Goal: Register for event/course

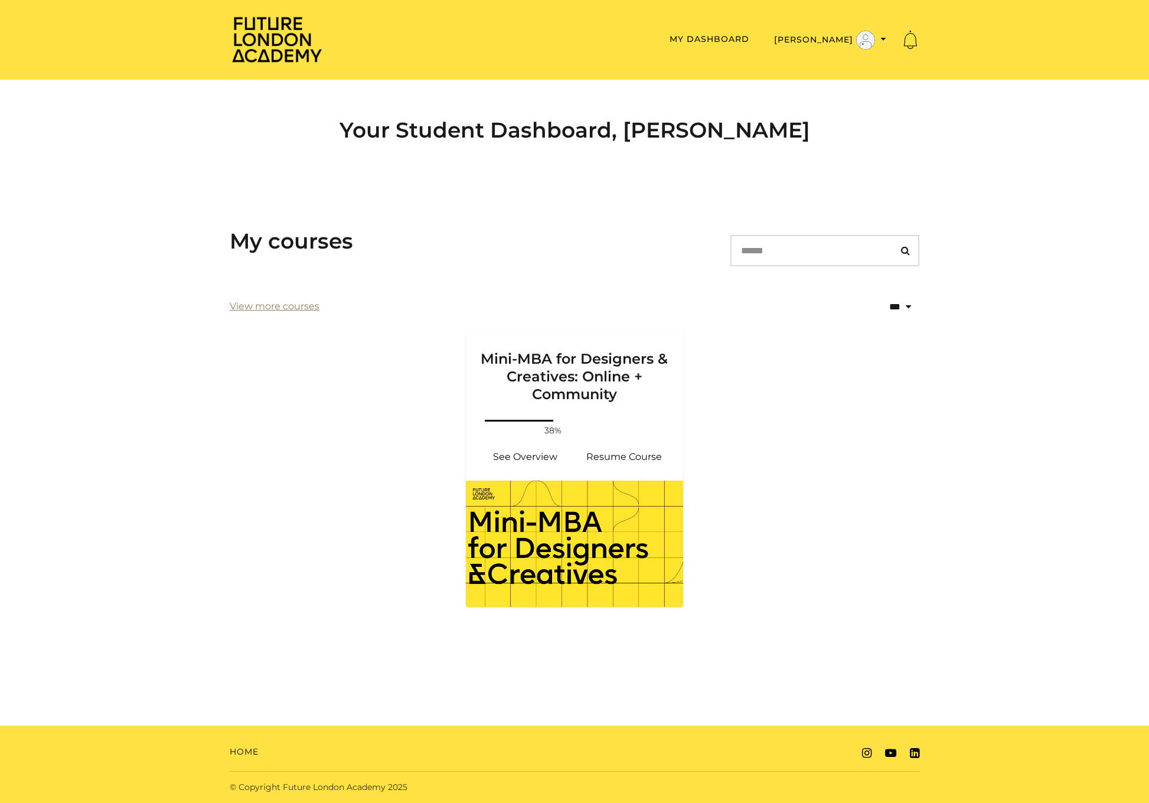
click at [311, 308] on link "View more courses" at bounding box center [275, 306] width 90 height 14
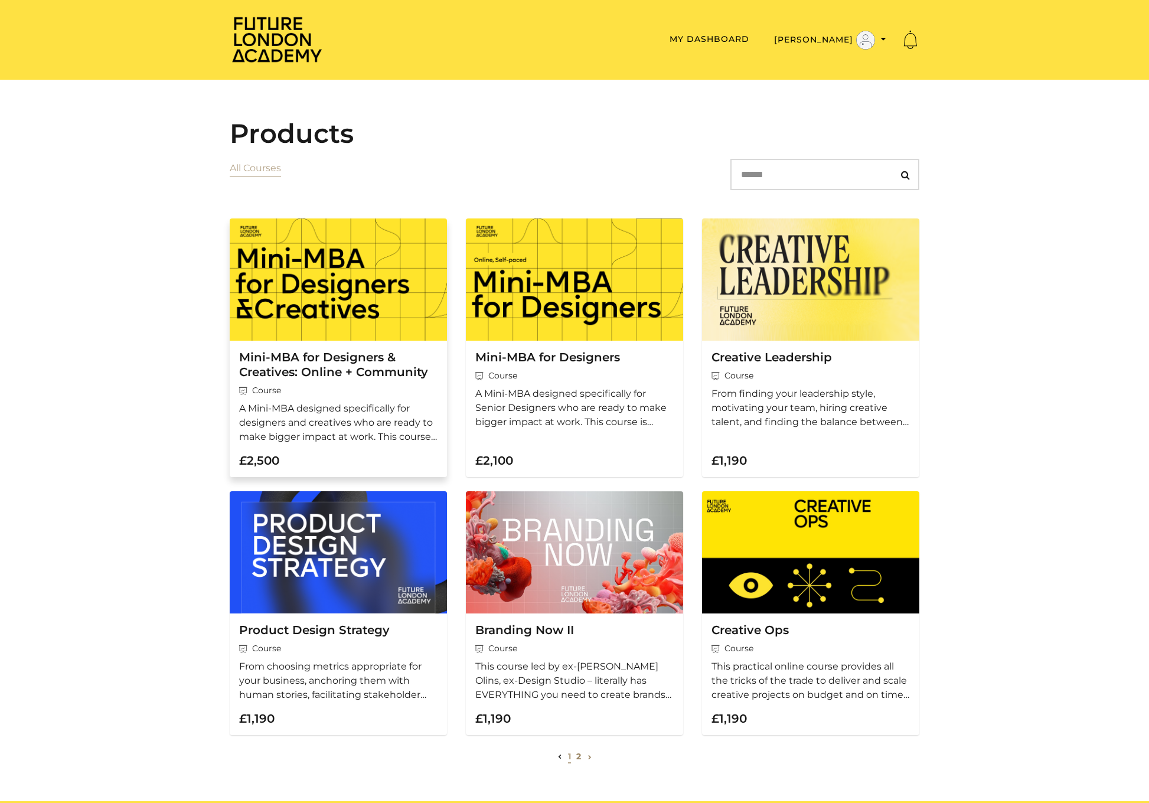
click at [345, 374] on h3 "Mini-MBA for Designers & Creatives: Online + Community" at bounding box center [338, 365] width 198 height 30
click at [572, 358] on h3 "Mini-MBA for Designers" at bounding box center [574, 357] width 198 height 15
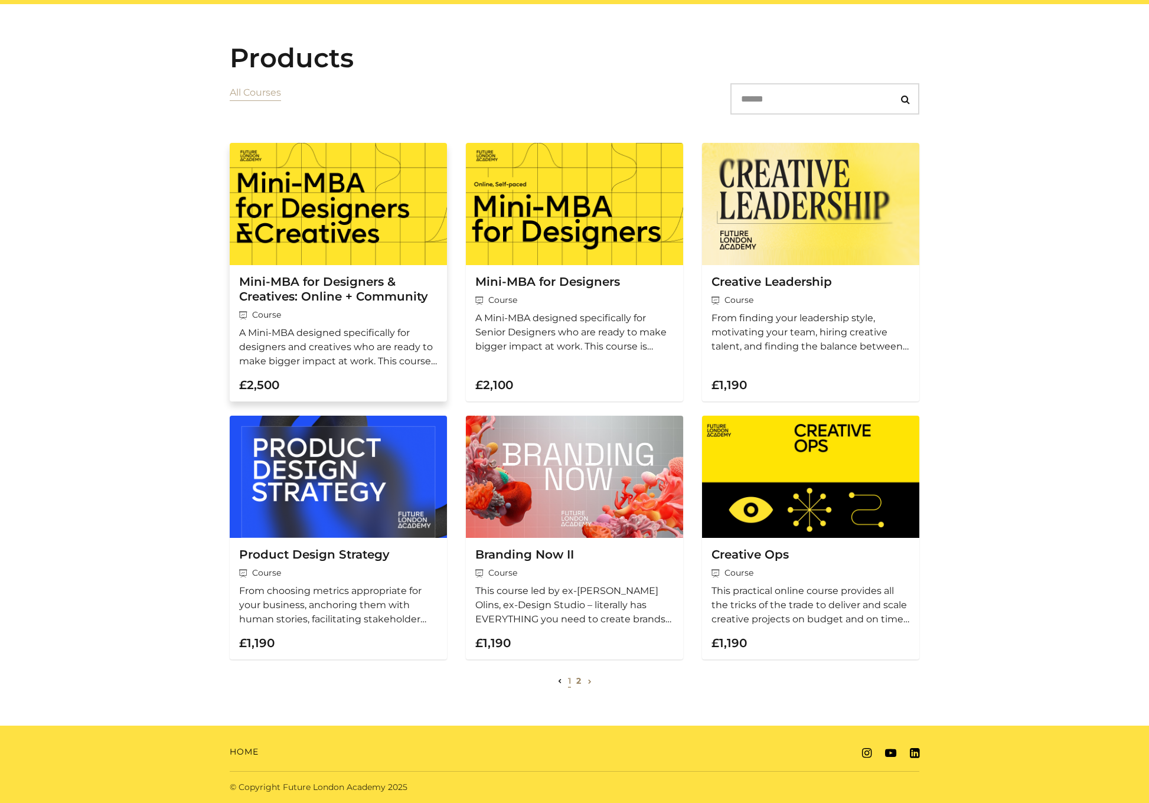
scroll to position [77, 0]
click at [798, 288] on h3 "Creative Leadership" at bounding box center [811, 282] width 198 height 15
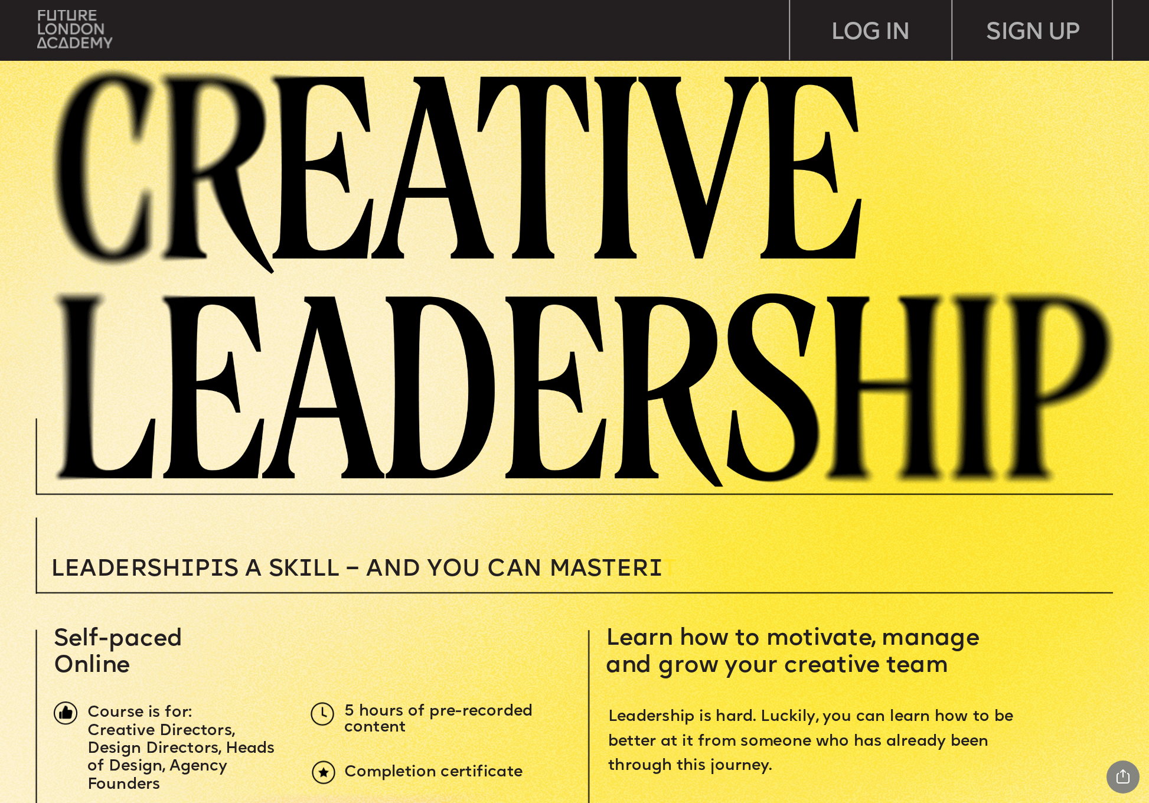
scroll to position [-1, 0]
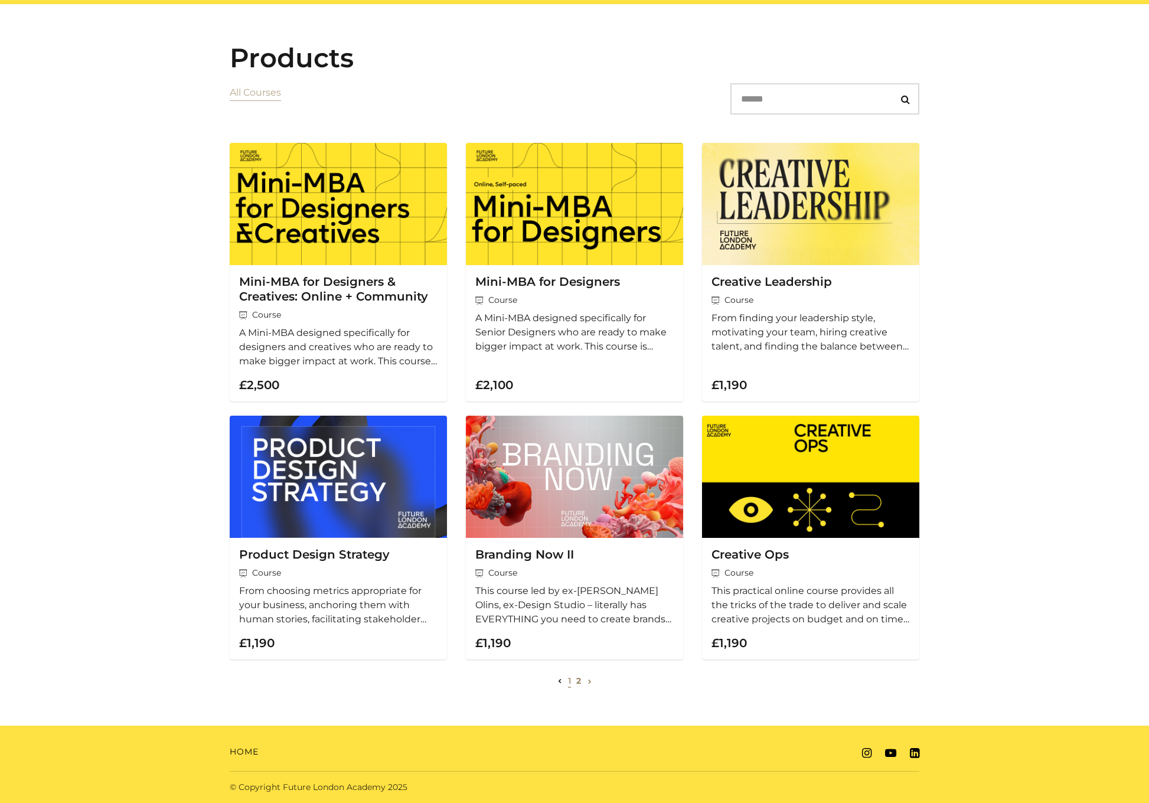
scroll to position [77, 0]
click at [578, 683] on link "2" at bounding box center [578, 681] width 5 height 11
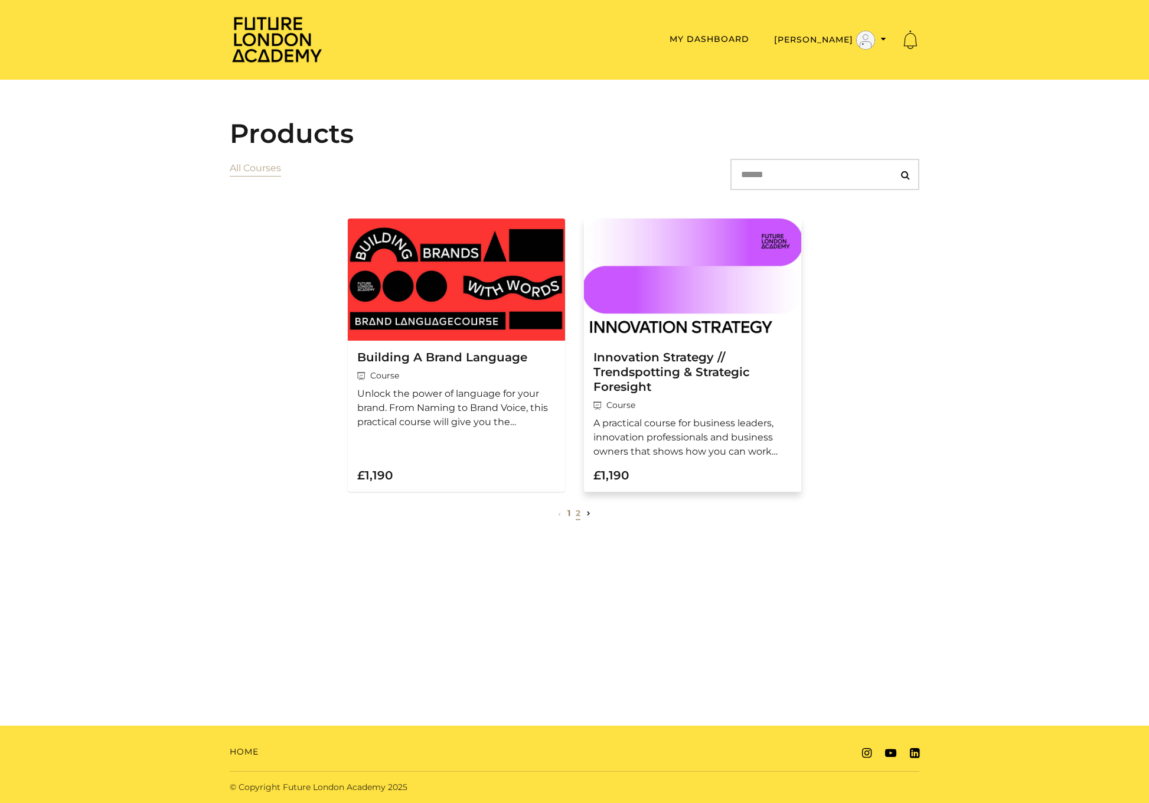
click at [698, 367] on h3 "Innovation Strategy // Trendspotting & Strategic Foresight" at bounding box center [692, 372] width 198 height 44
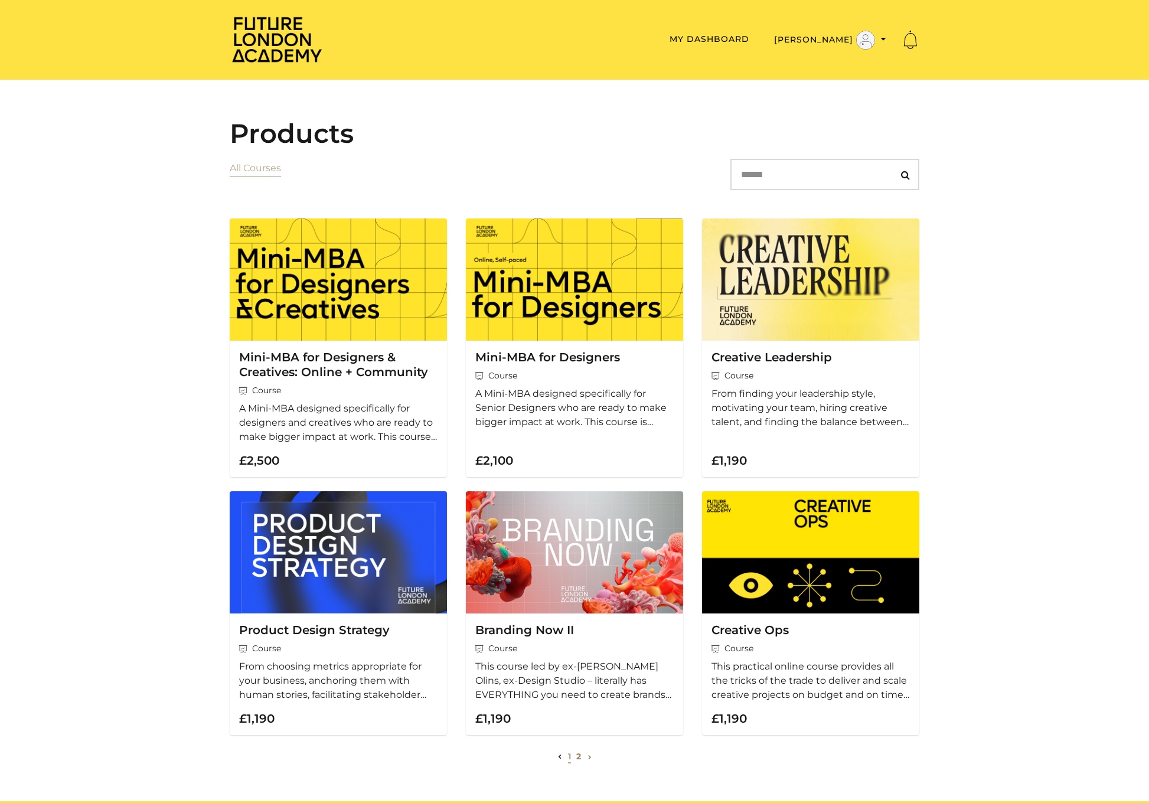
click at [260, 59] on img at bounding box center [277, 39] width 94 height 48
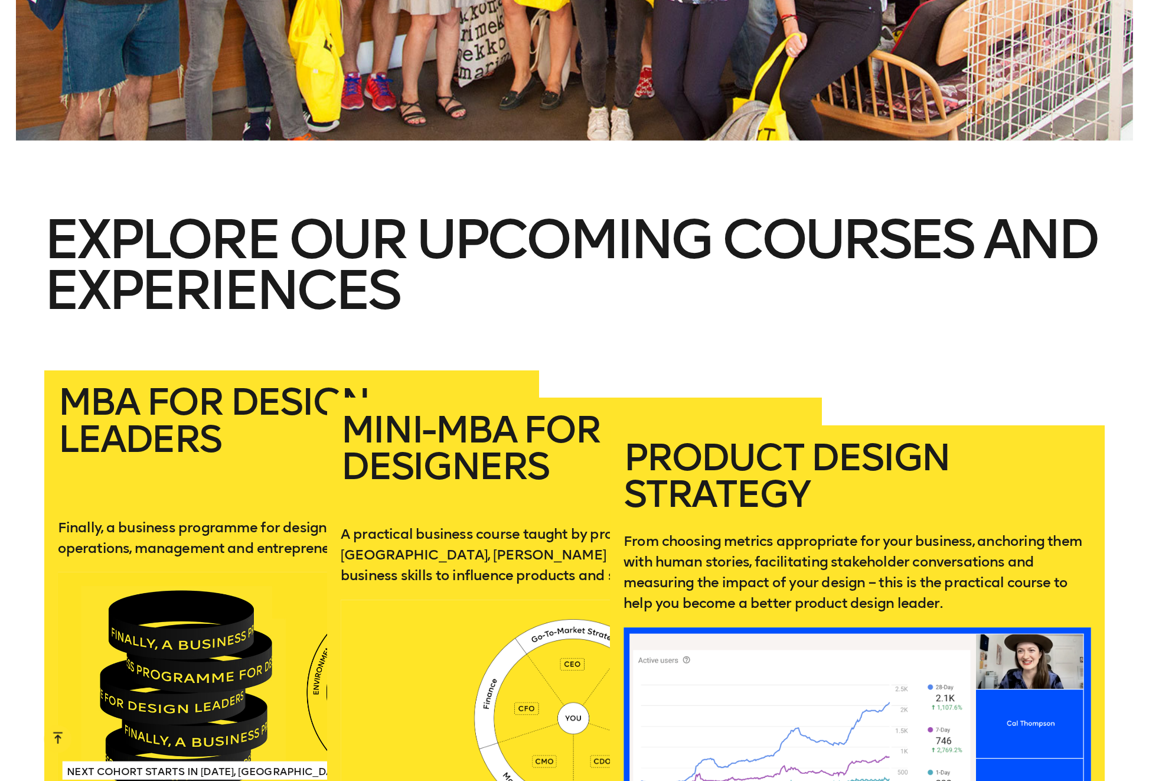
scroll to position [2567, 0]
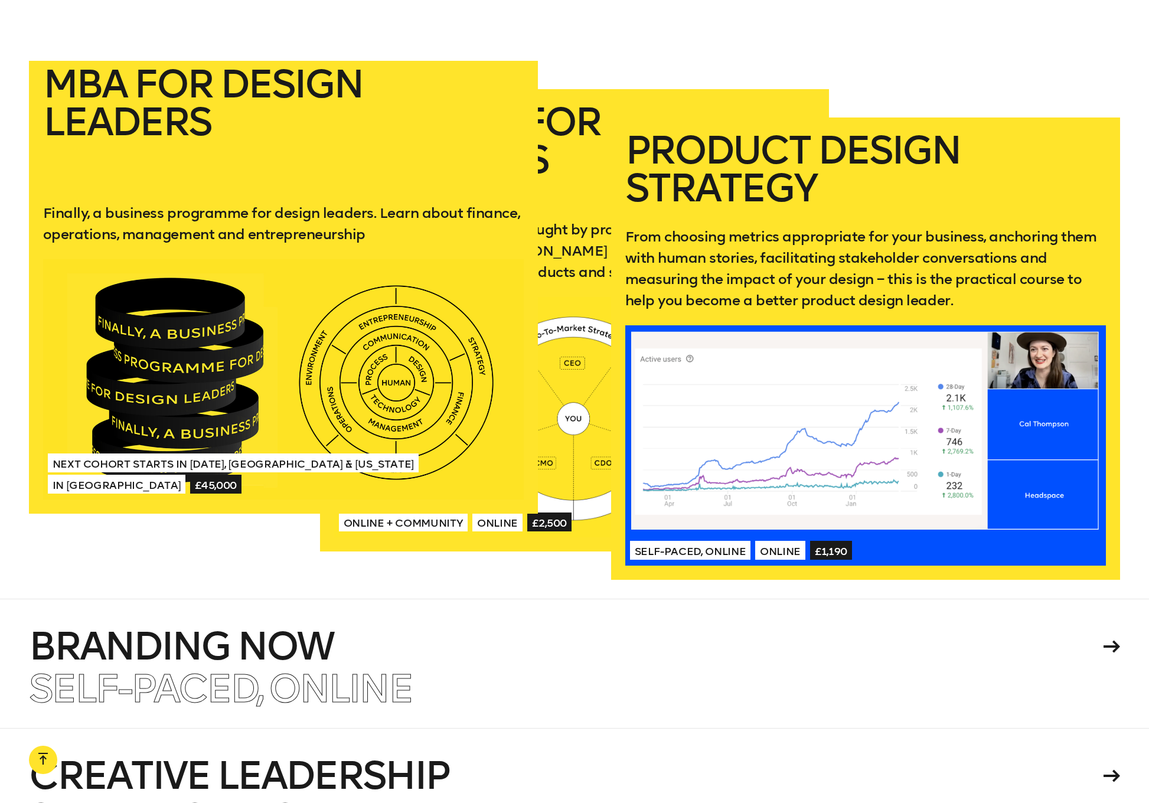
click at [145, 322] on div at bounding box center [283, 379] width 481 height 240
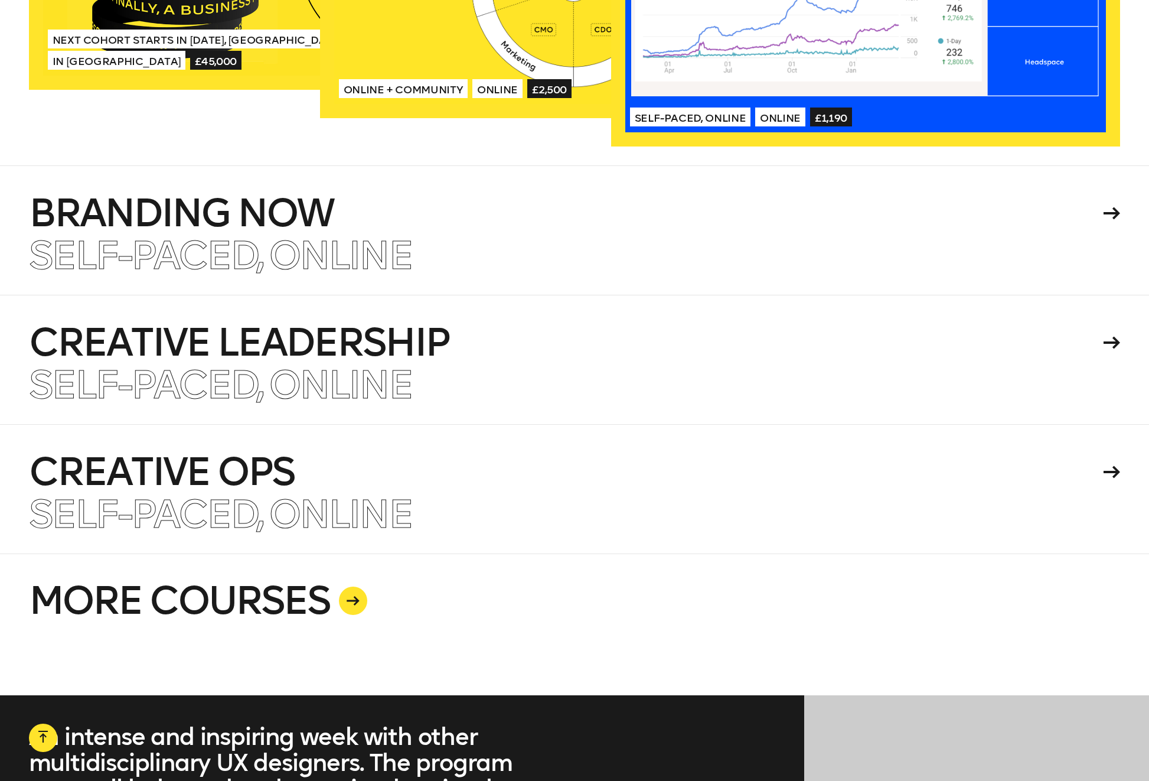
scroll to position [3000, 0]
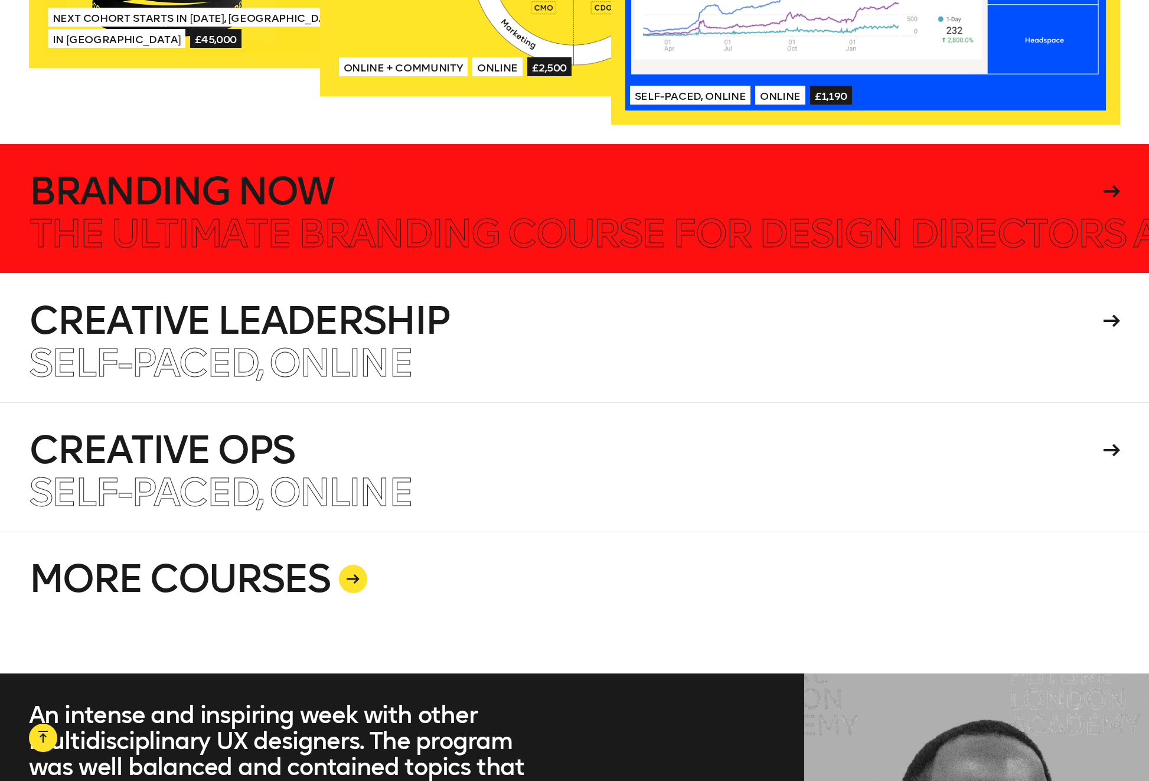
click at [413, 218] on div "Self-paced, Online The ultimate branding course for design directors and senior…" at bounding box center [575, 234] width 1092 height 39
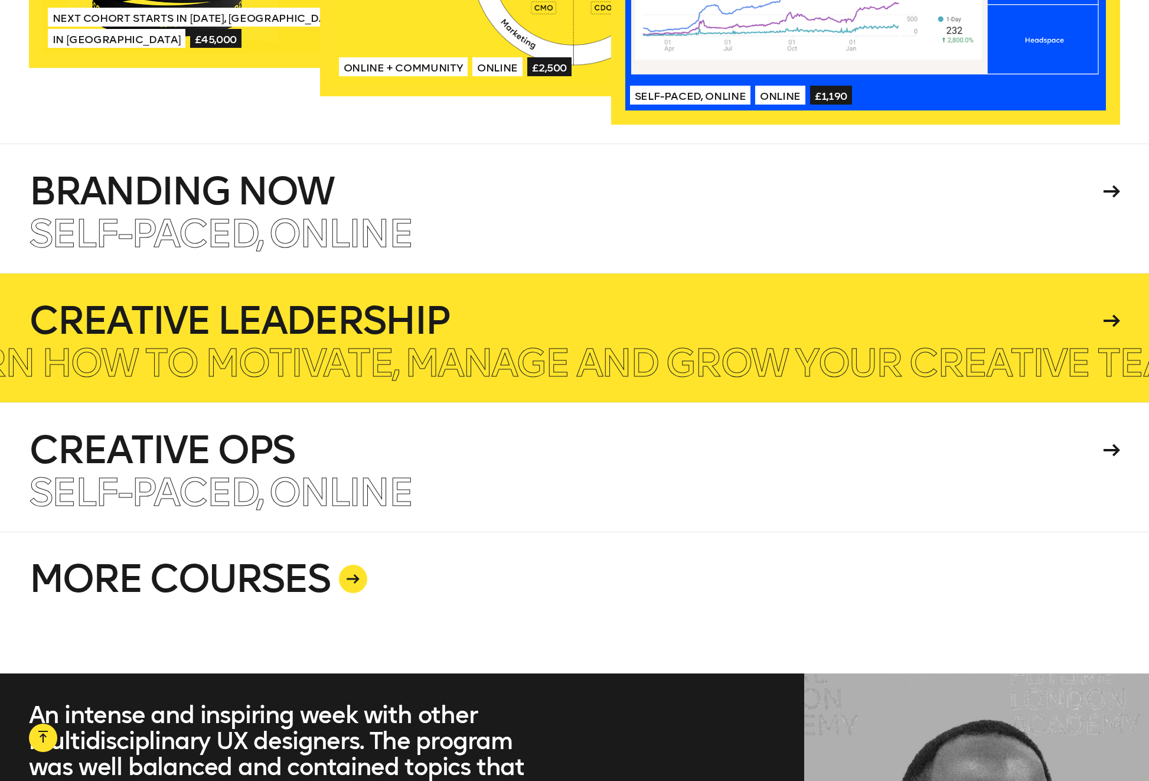
click at [249, 302] on h4 "Creative Leadership" at bounding box center [564, 321] width 1071 height 38
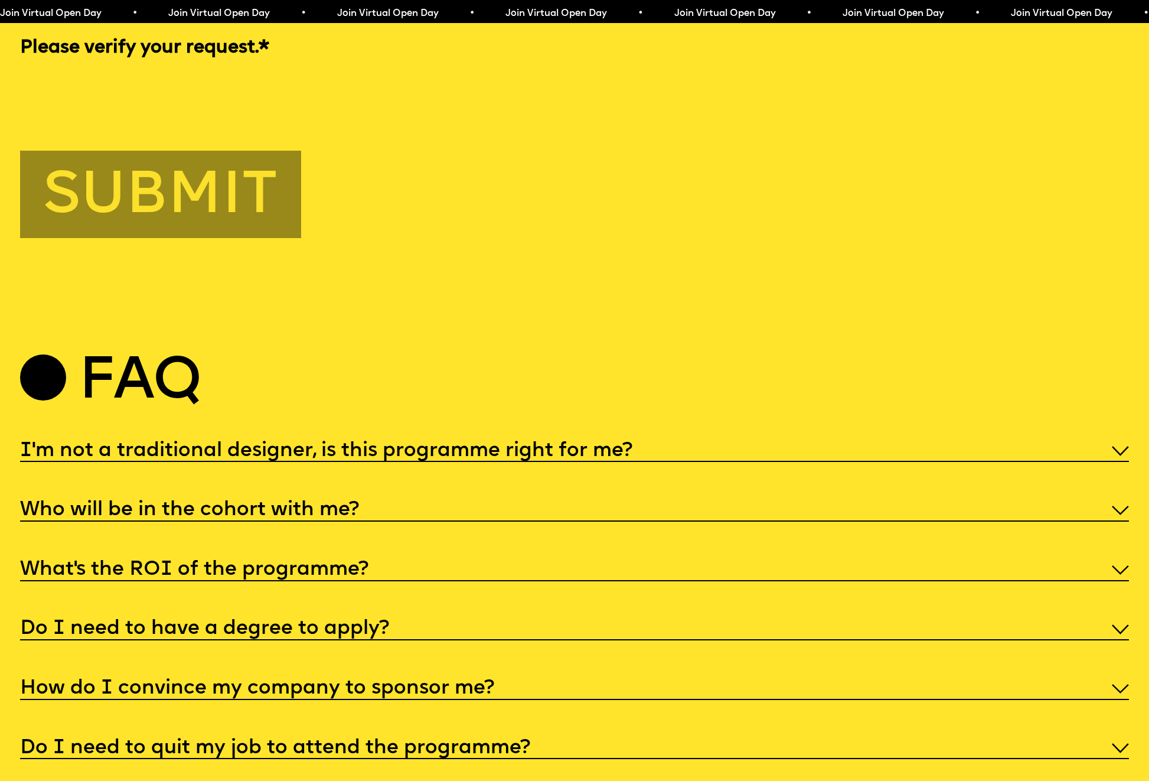
scroll to position [5874, 0]
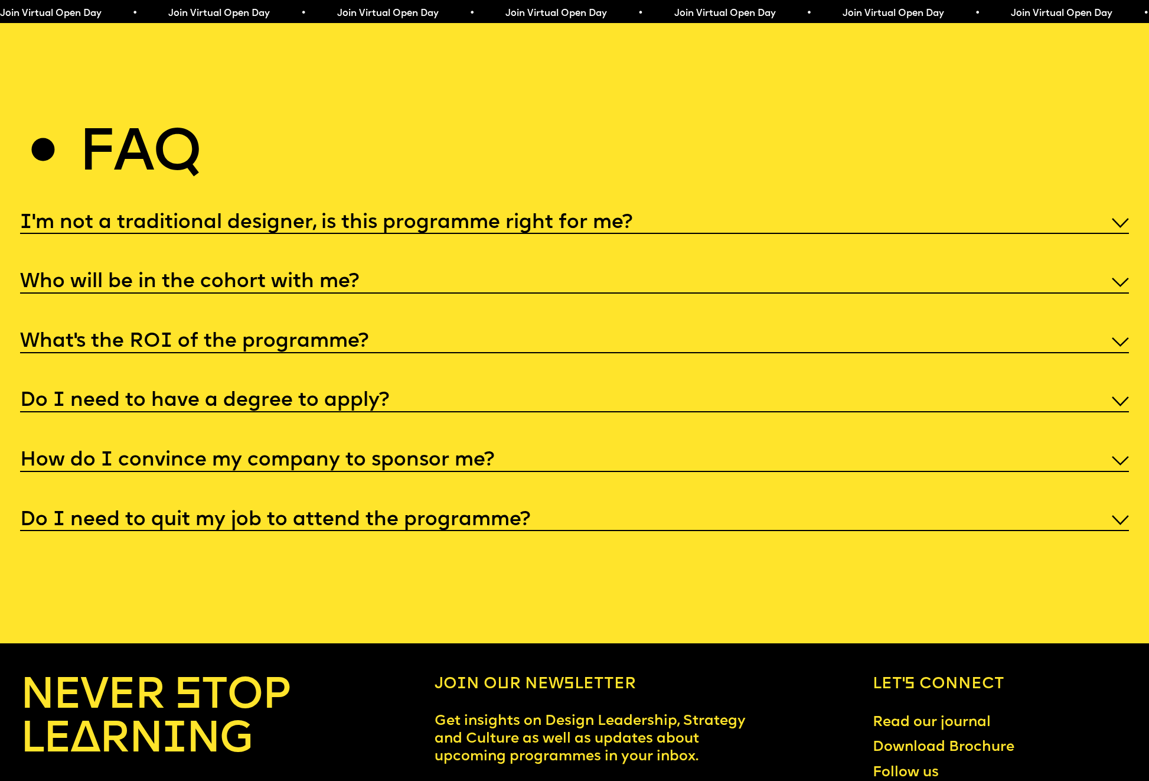
click at [487, 455] on h5 "How do I convince my company to sponsor me?" at bounding box center [257, 461] width 474 height 12
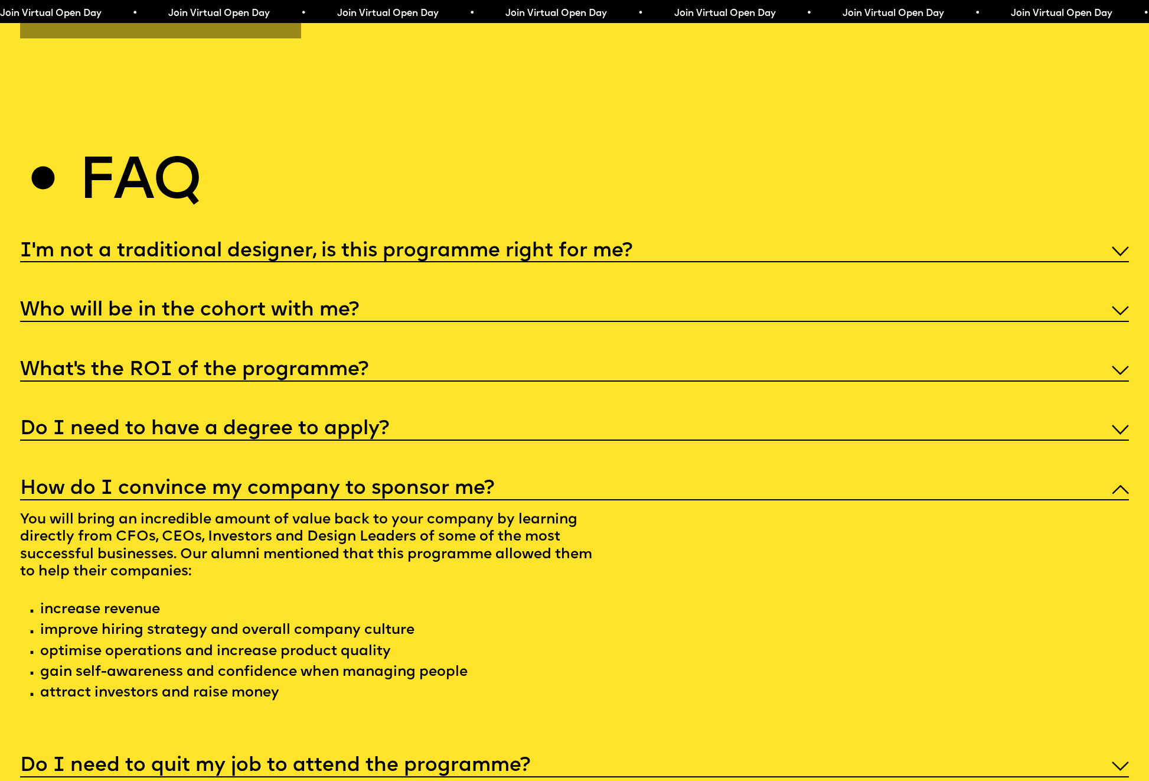
scroll to position [5844, 0]
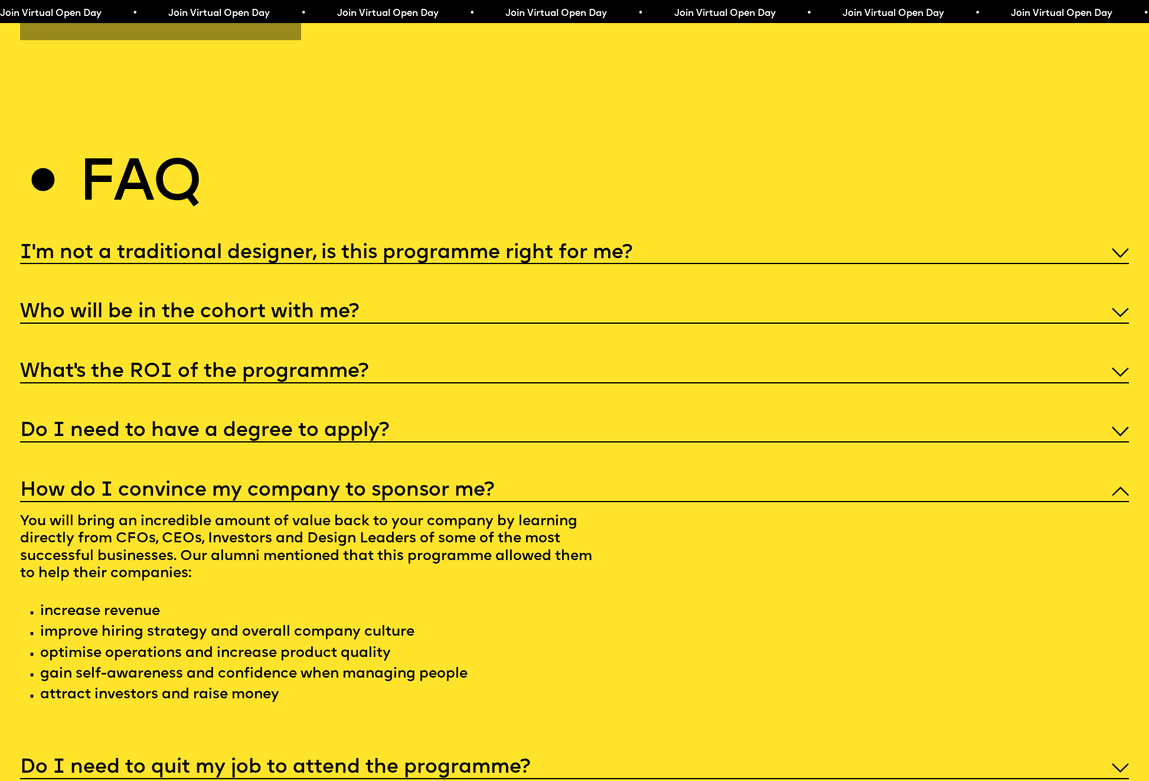
click at [292, 425] on h5 "Do I need to have a degree to apply?" at bounding box center [204, 431] width 369 height 12
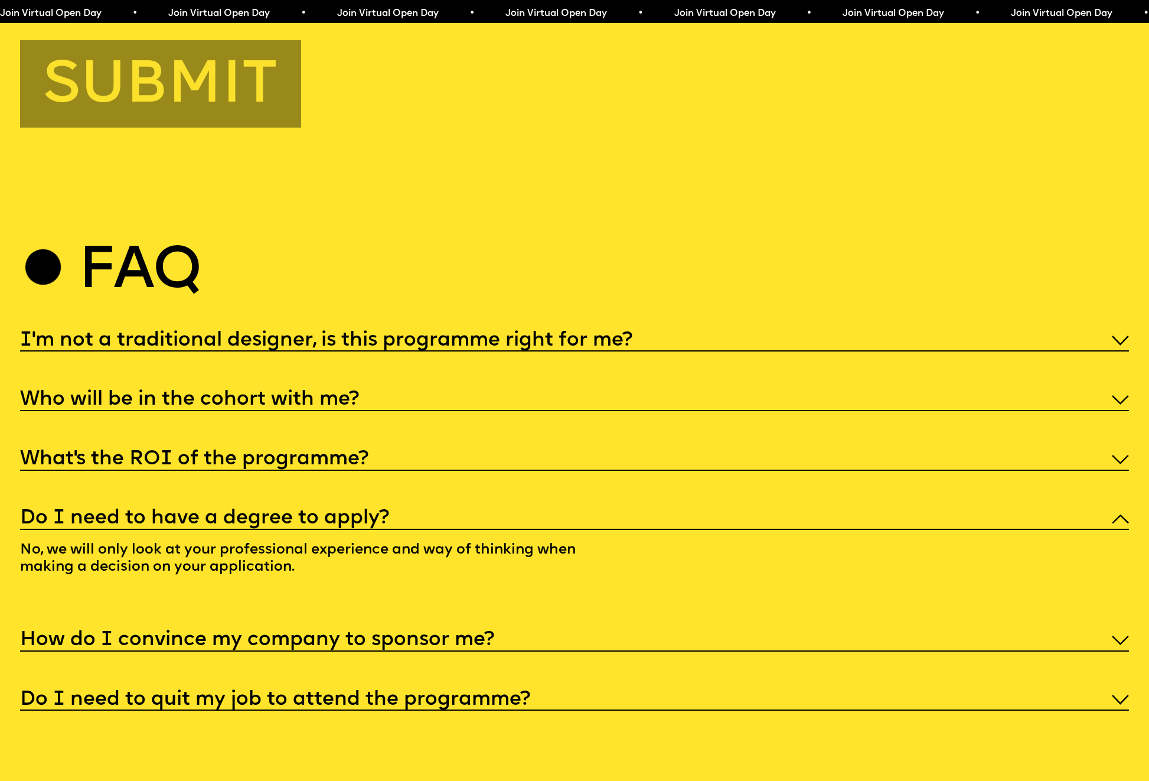
scroll to position [5756, 0]
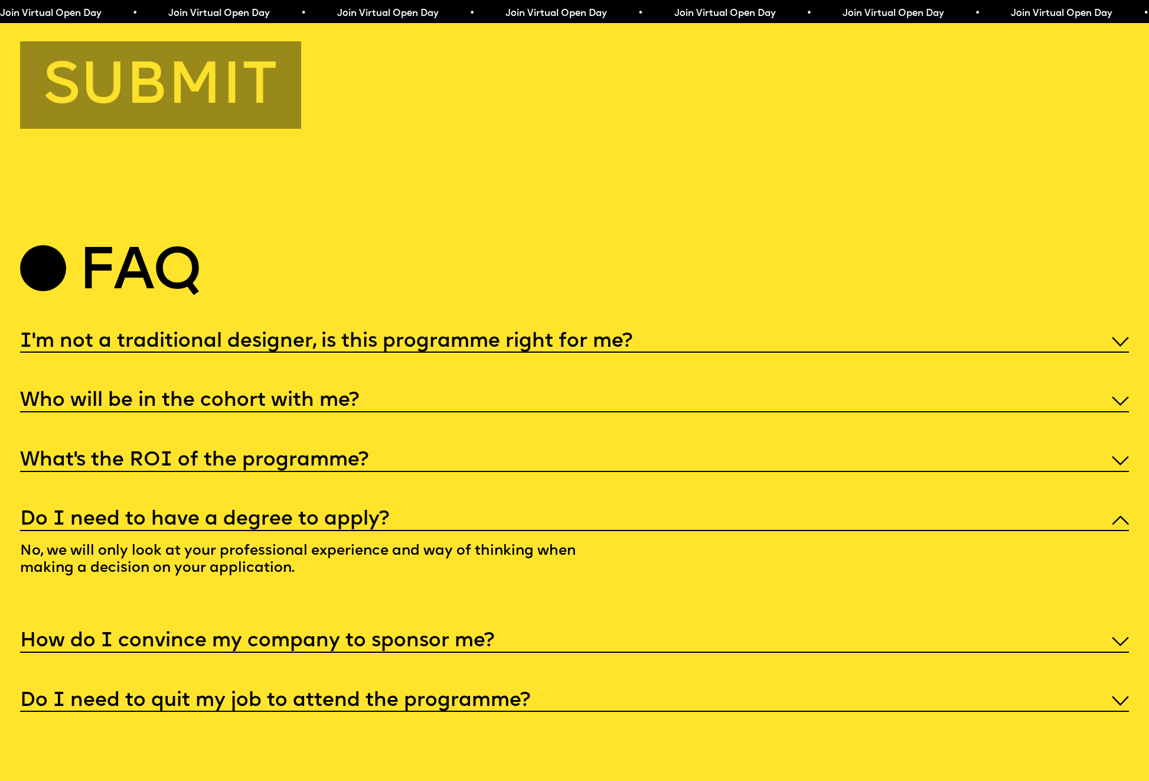
click at [279, 455] on h5 "What’s the ROI of the programme?" at bounding box center [194, 461] width 348 height 12
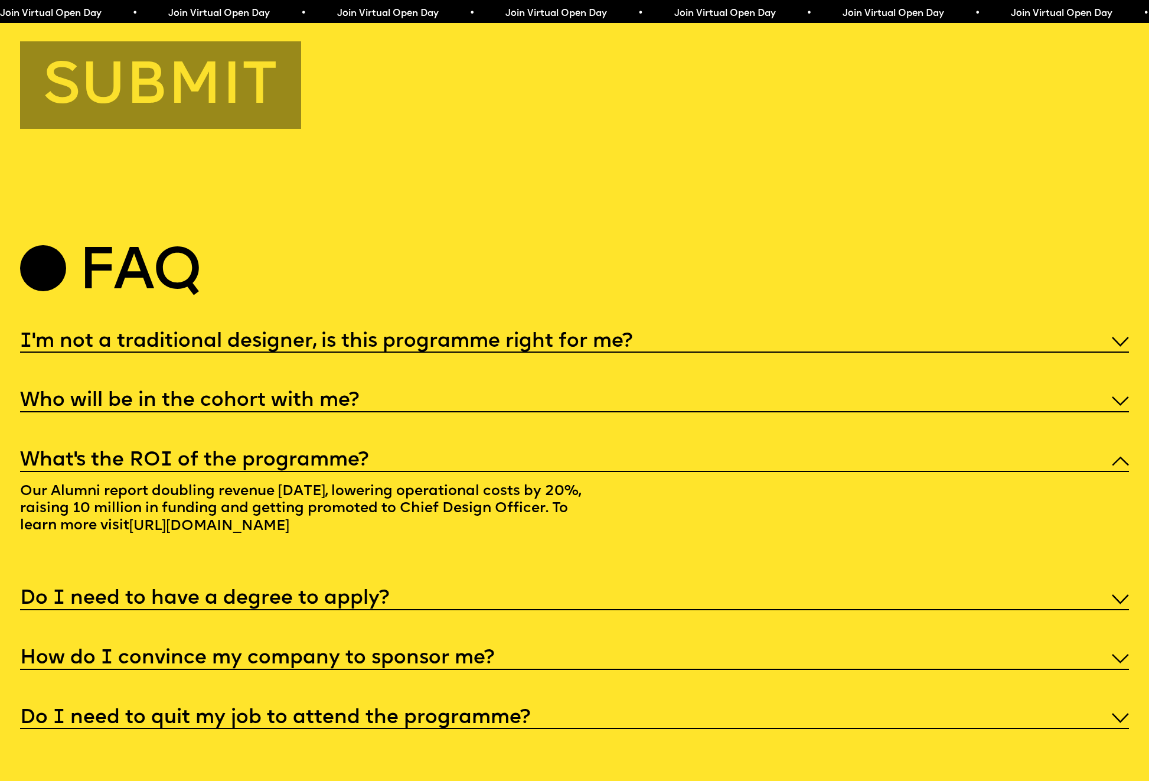
drag, startPoint x: 243, startPoint y: 366, endPoint x: 253, endPoint y: 473, distance: 107.3
click at [243, 395] on h5 "Who will be in the cohort with me?" at bounding box center [189, 401] width 339 height 12
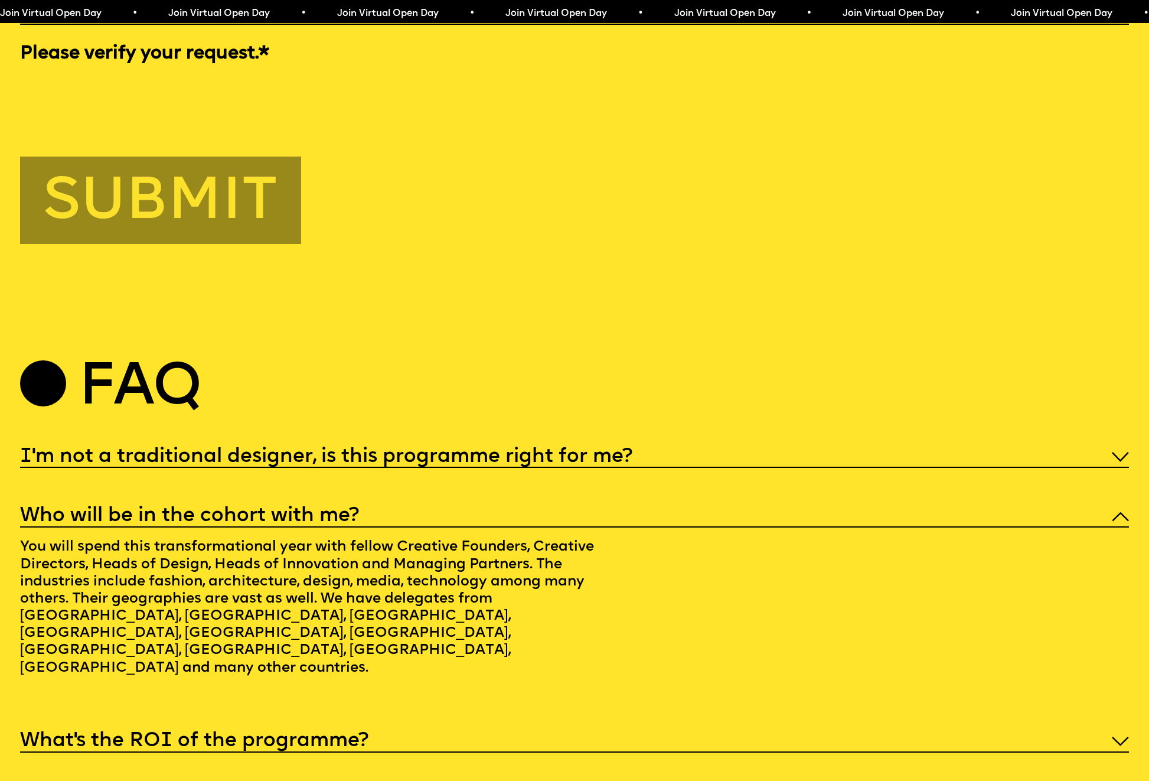
scroll to position [5638, 0]
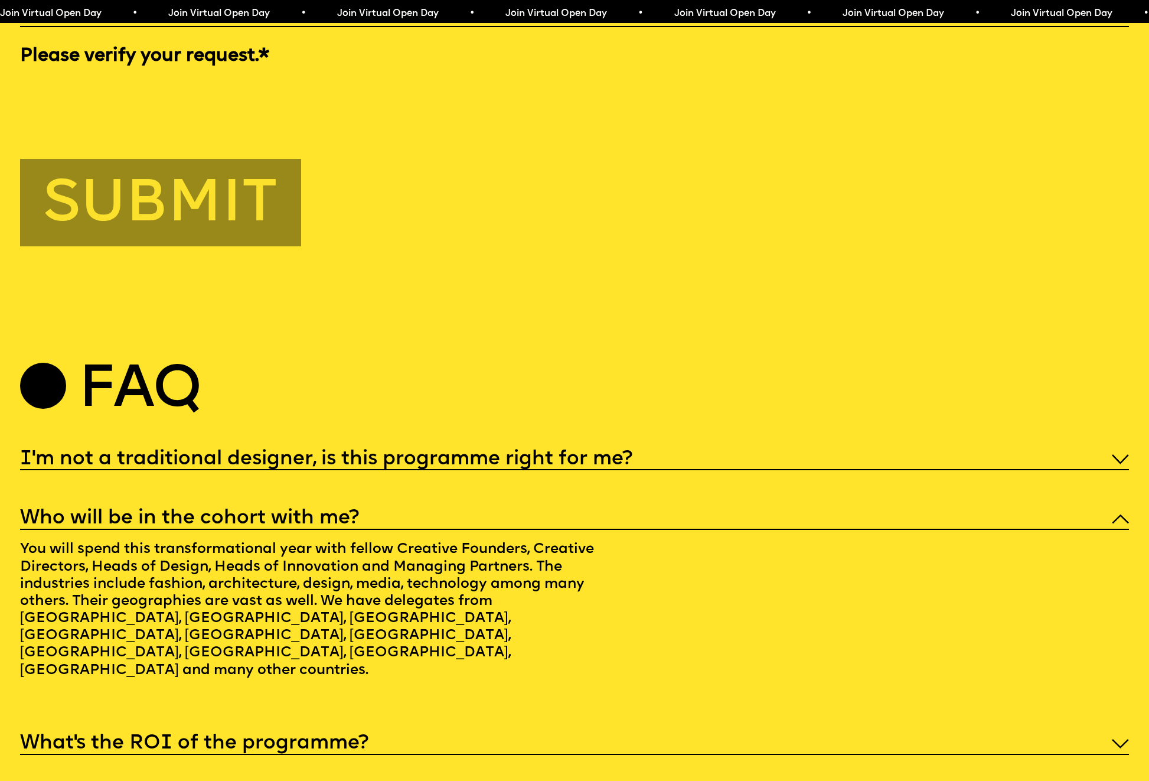
click at [354, 454] on h5 "I'm not a traditional designer, is this programme right for me?" at bounding box center [326, 460] width 612 height 12
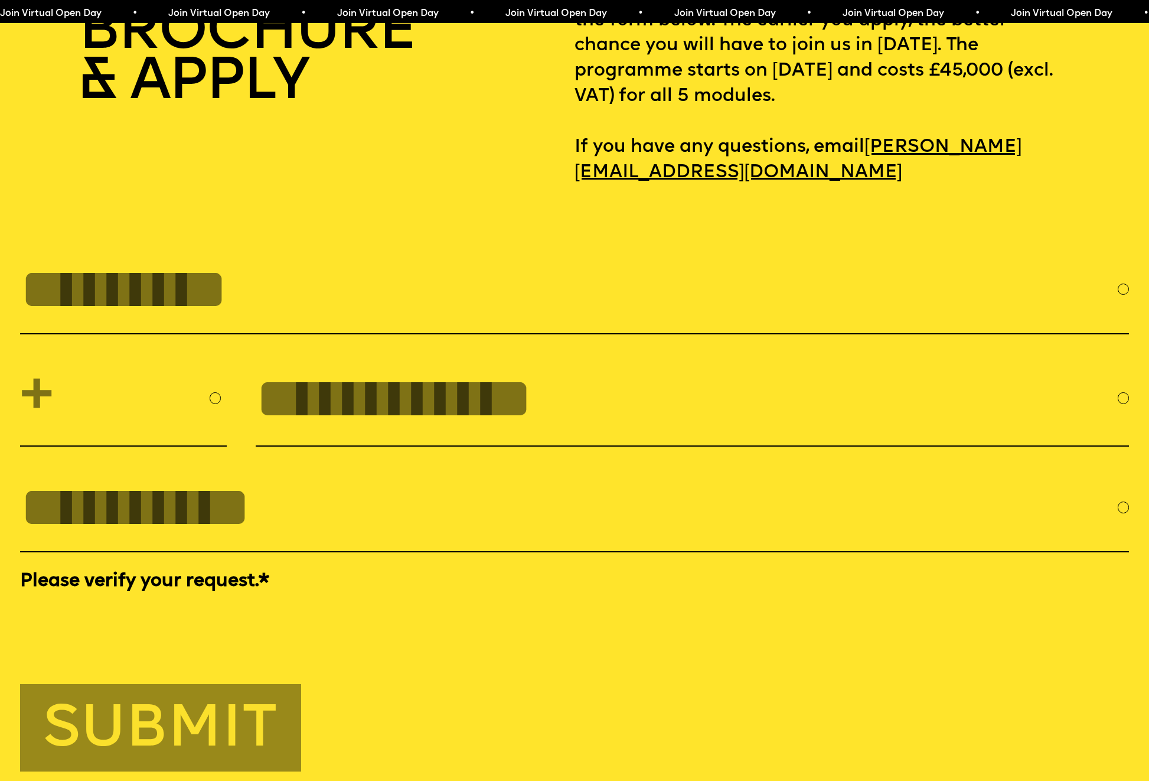
scroll to position [4736, 0]
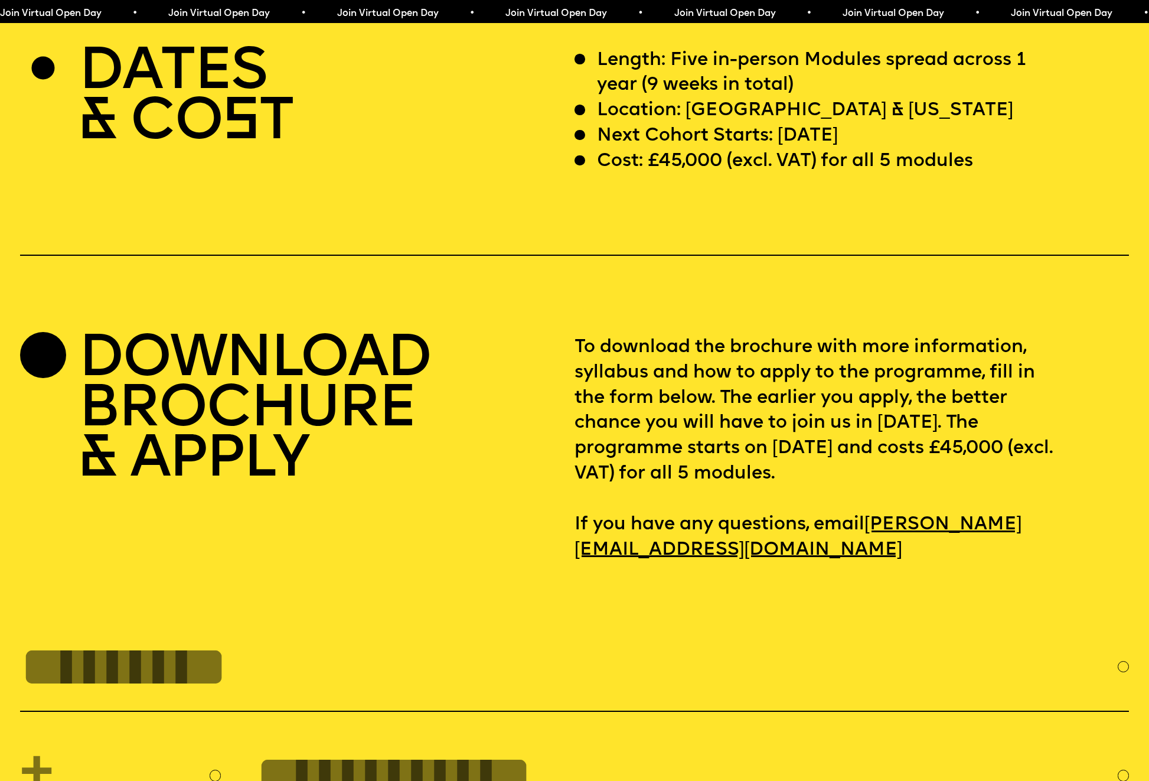
click at [228, 406] on h2 "DOWNLOAD BROCHURE & APPLY" at bounding box center [255, 410] width 352 height 151
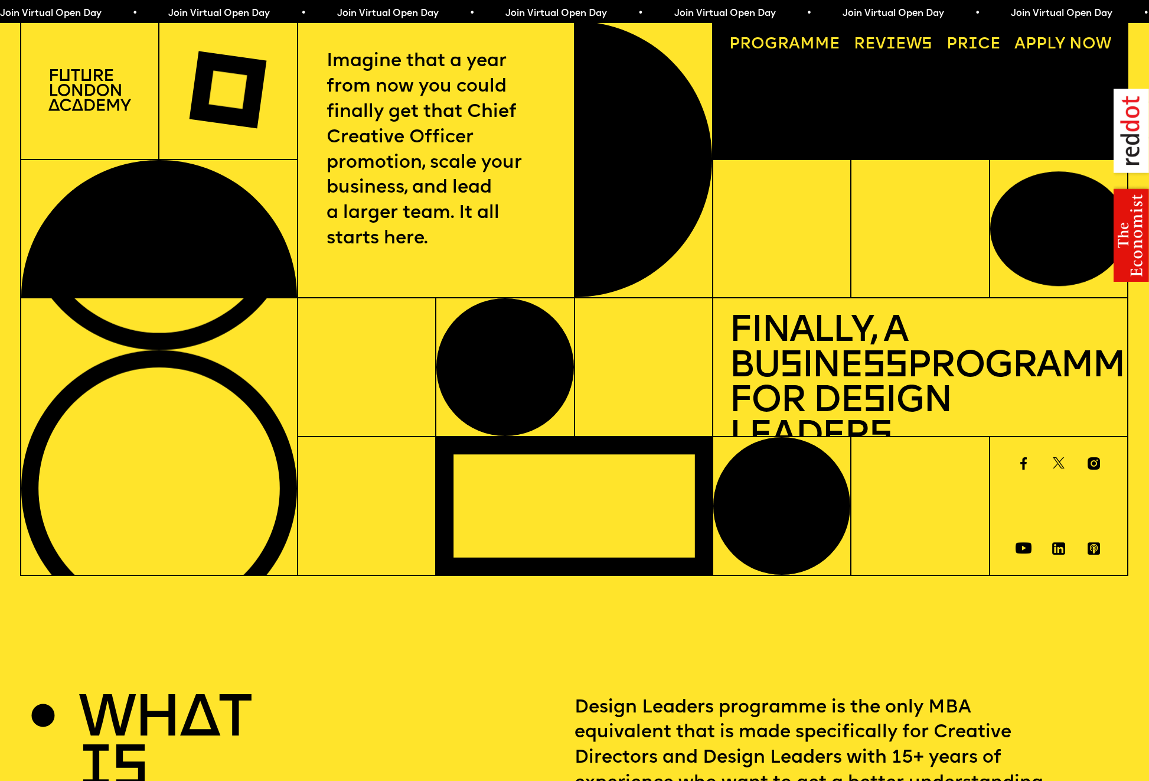
scroll to position [0, 0]
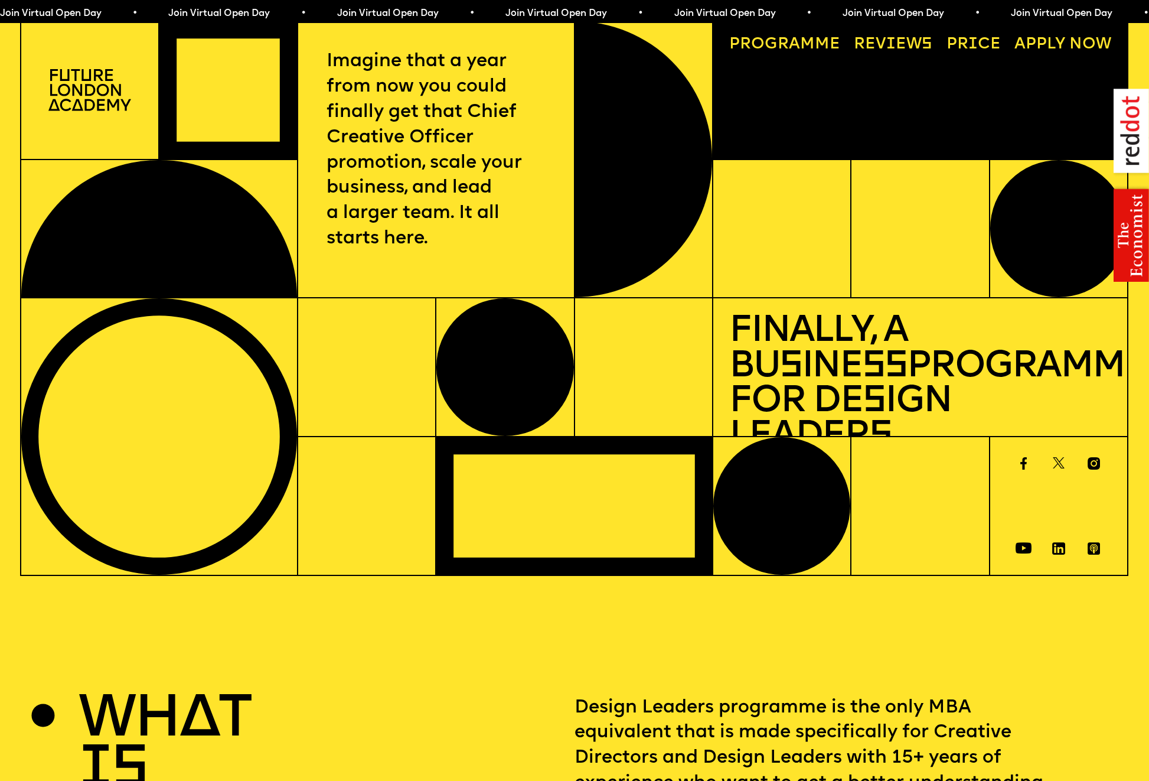
click at [926, 42] on link "Reviews" at bounding box center [893, 45] width 94 height 32
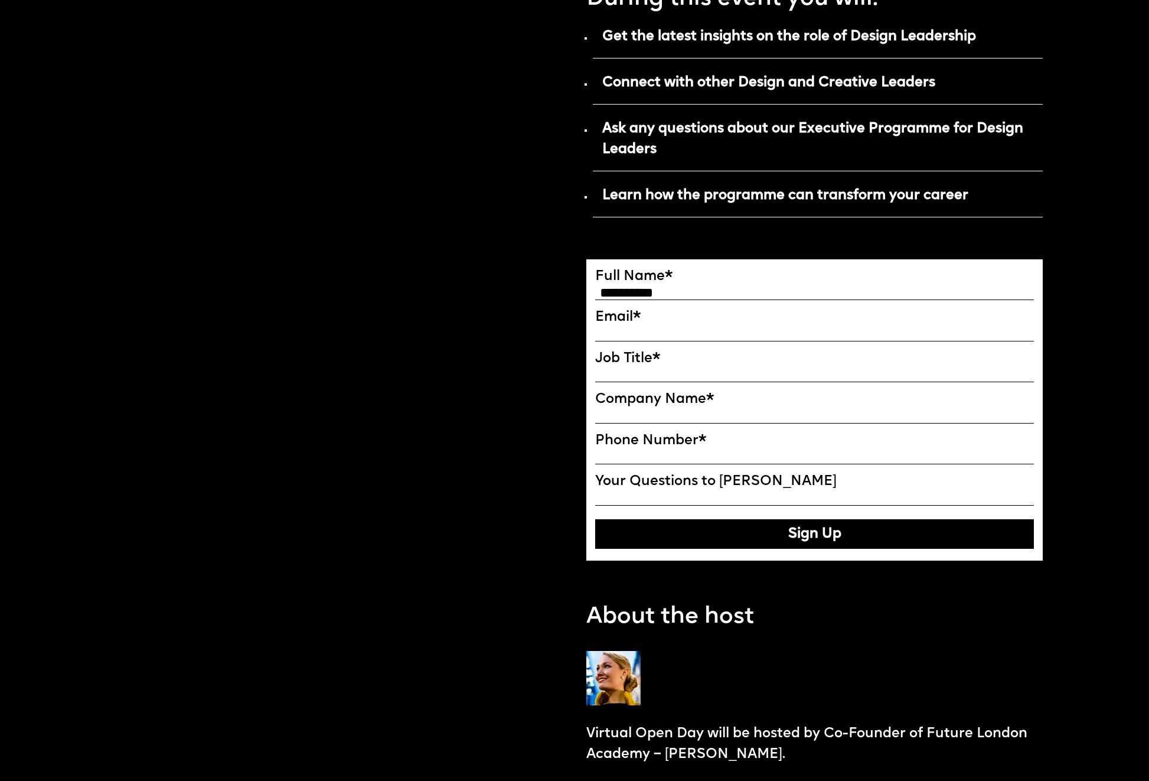
scroll to position [686, 0]
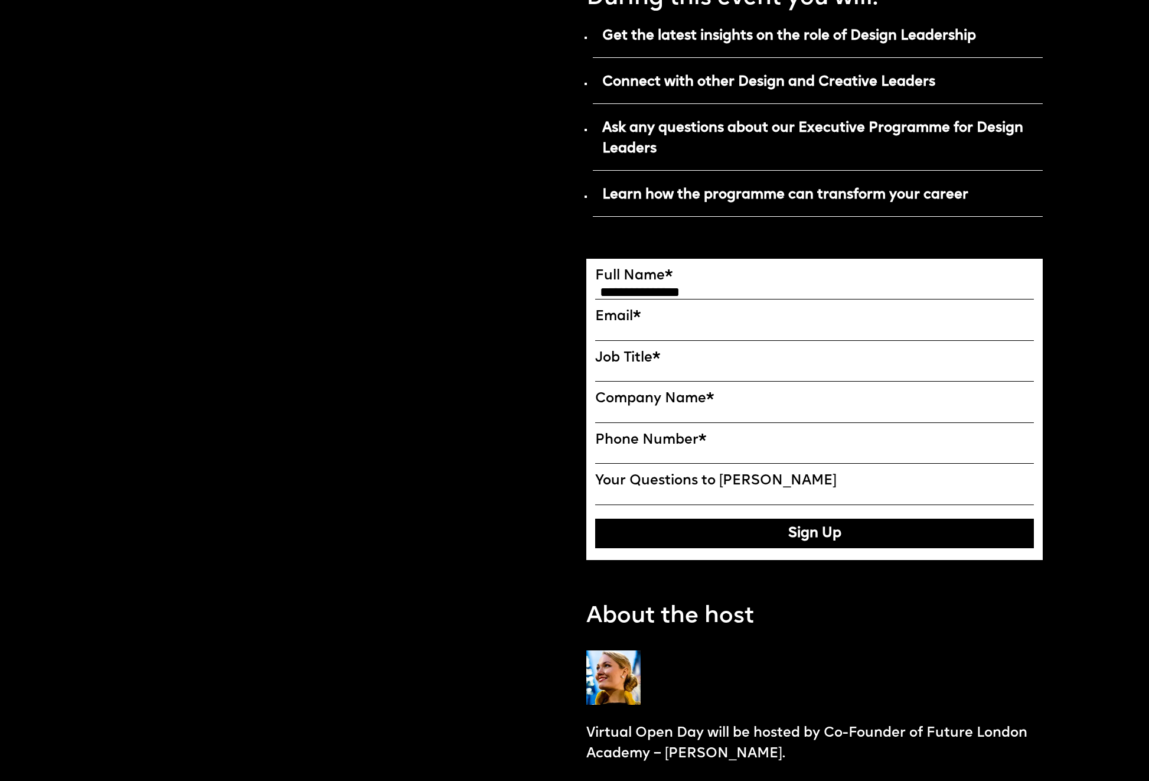
type input "**********"
click at [668, 311] on label "Email *" at bounding box center [814, 316] width 439 height 17
click at [668, 326] on input "EMAIL*" at bounding box center [814, 333] width 439 height 15
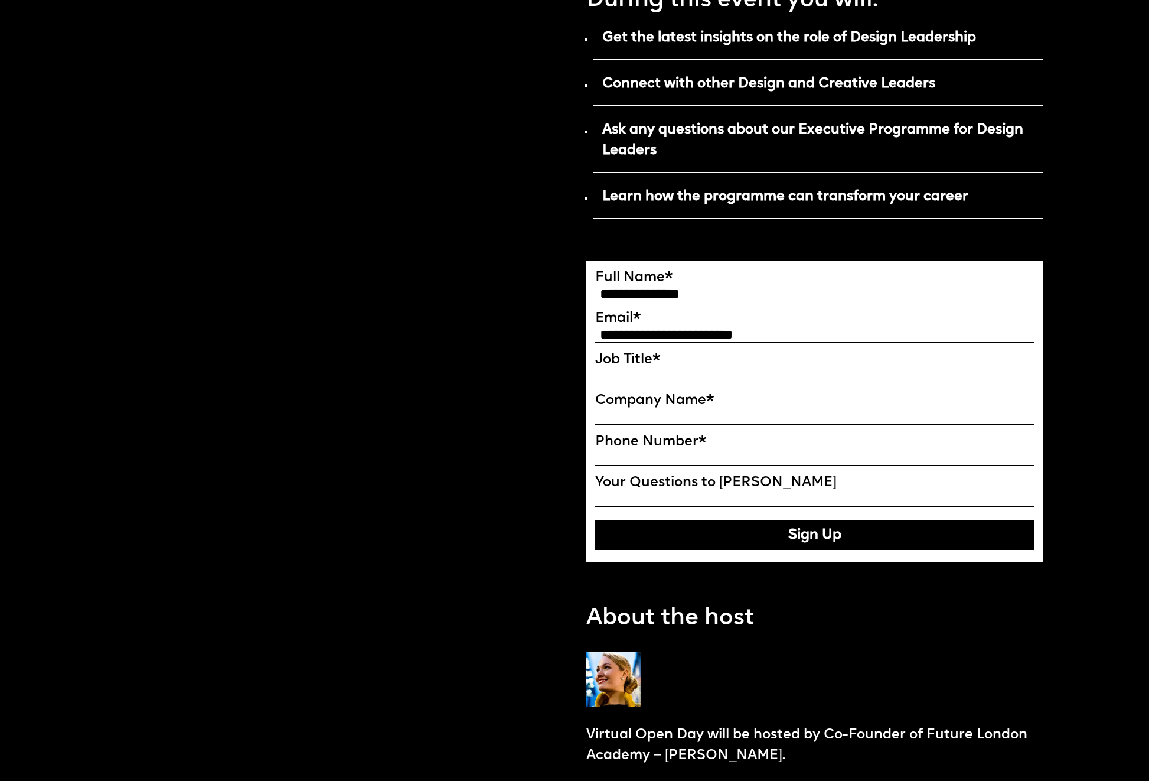
type input "**********"
type input "*"
type input "**********"
type input "*"
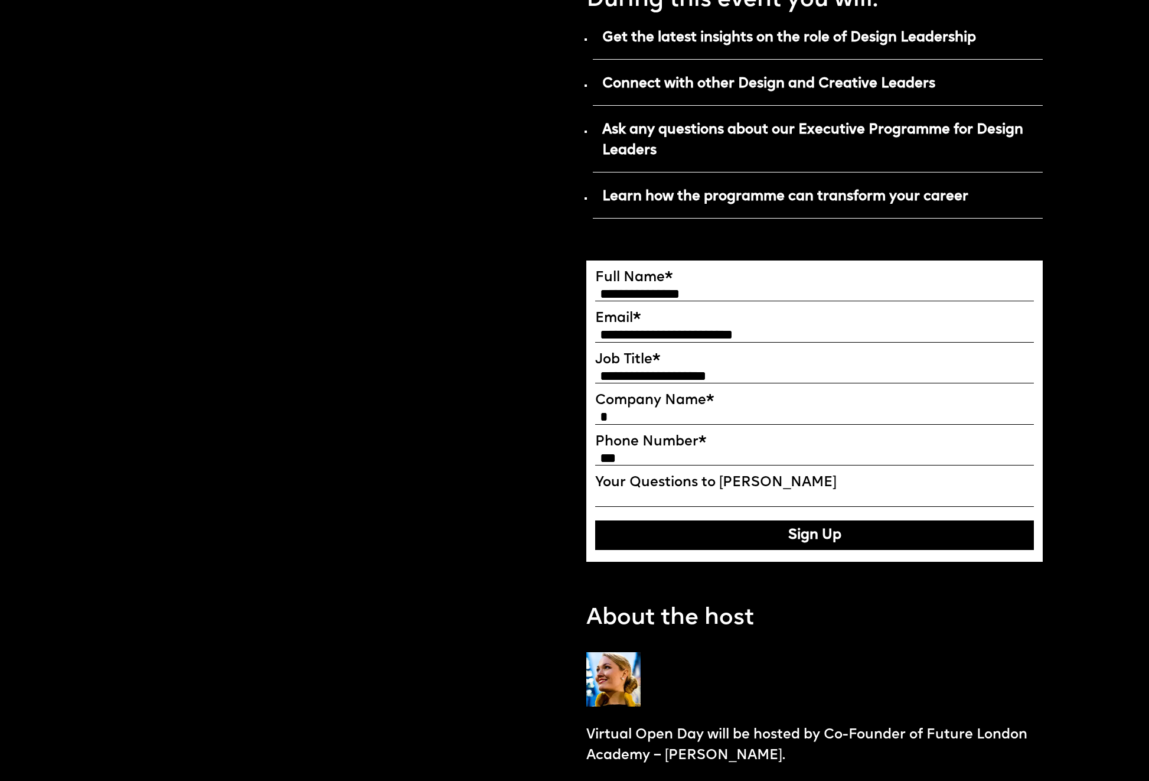
type input "****"
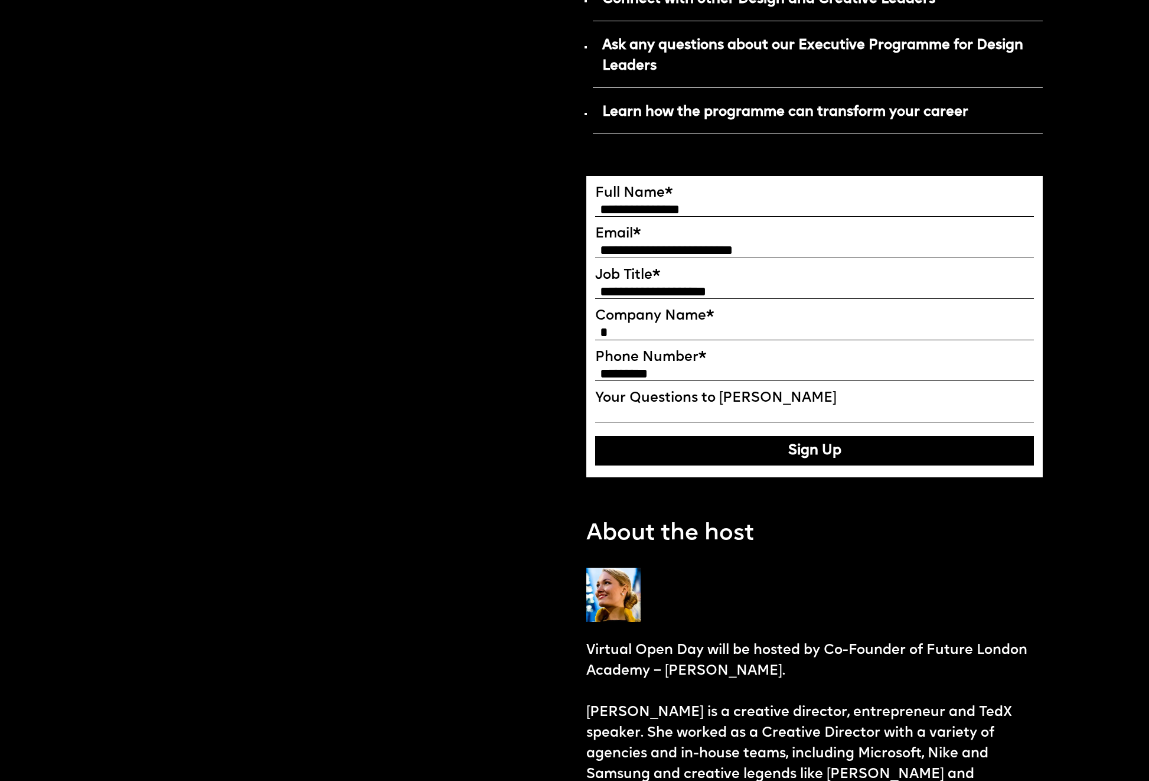
scroll to position [769, 0]
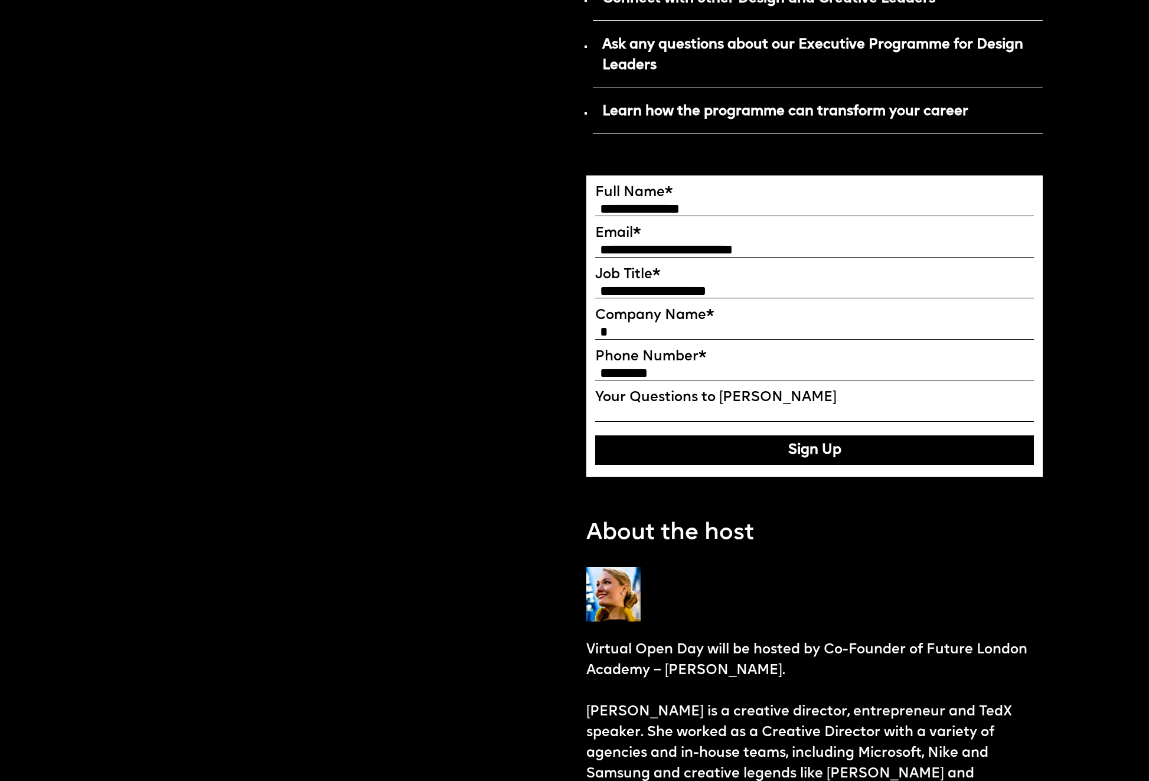
type input "*********"
click at [716, 458] on button "Sign Up" at bounding box center [814, 450] width 439 height 30
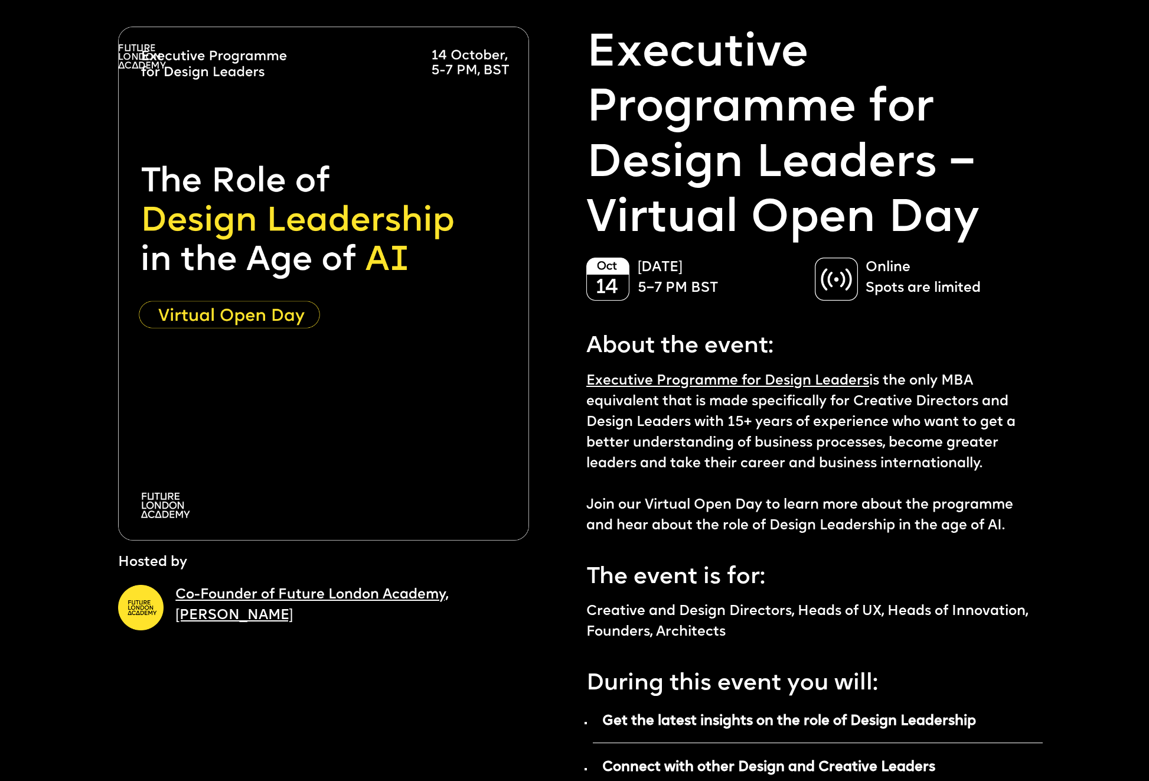
scroll to position [0, 0]
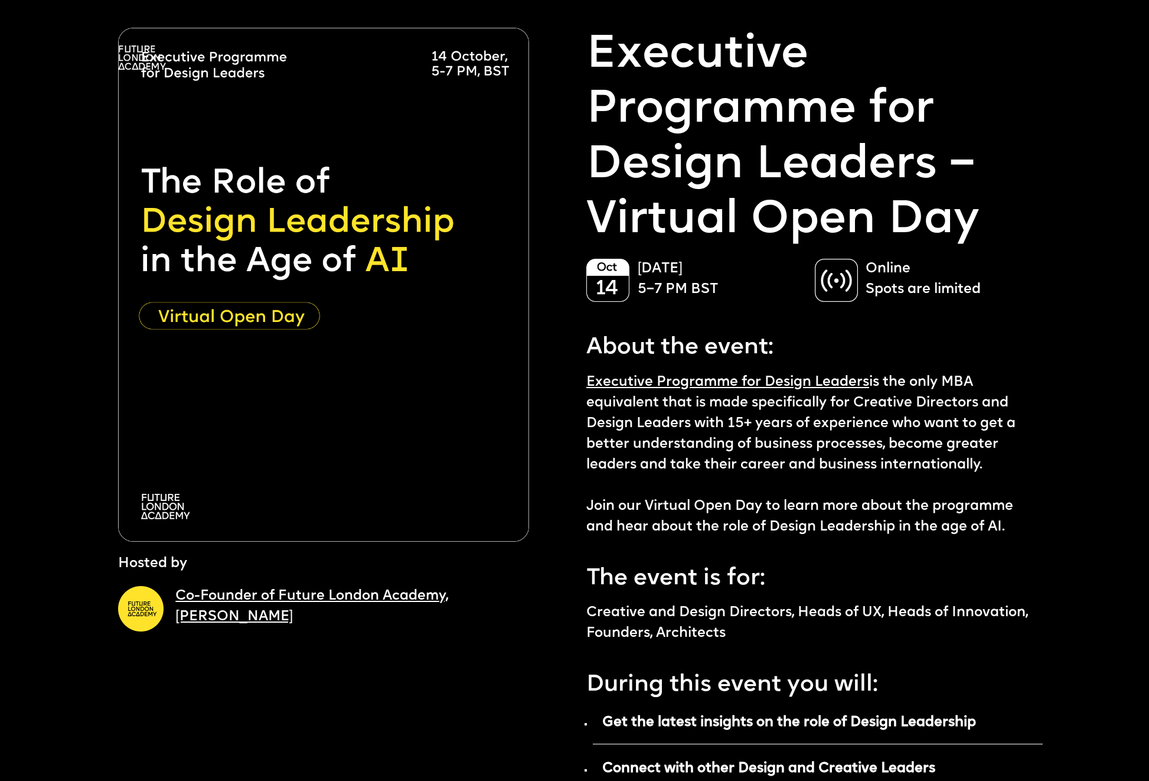
click at [604, 293] on img at bounding box center [607, 280] width 43 height 43
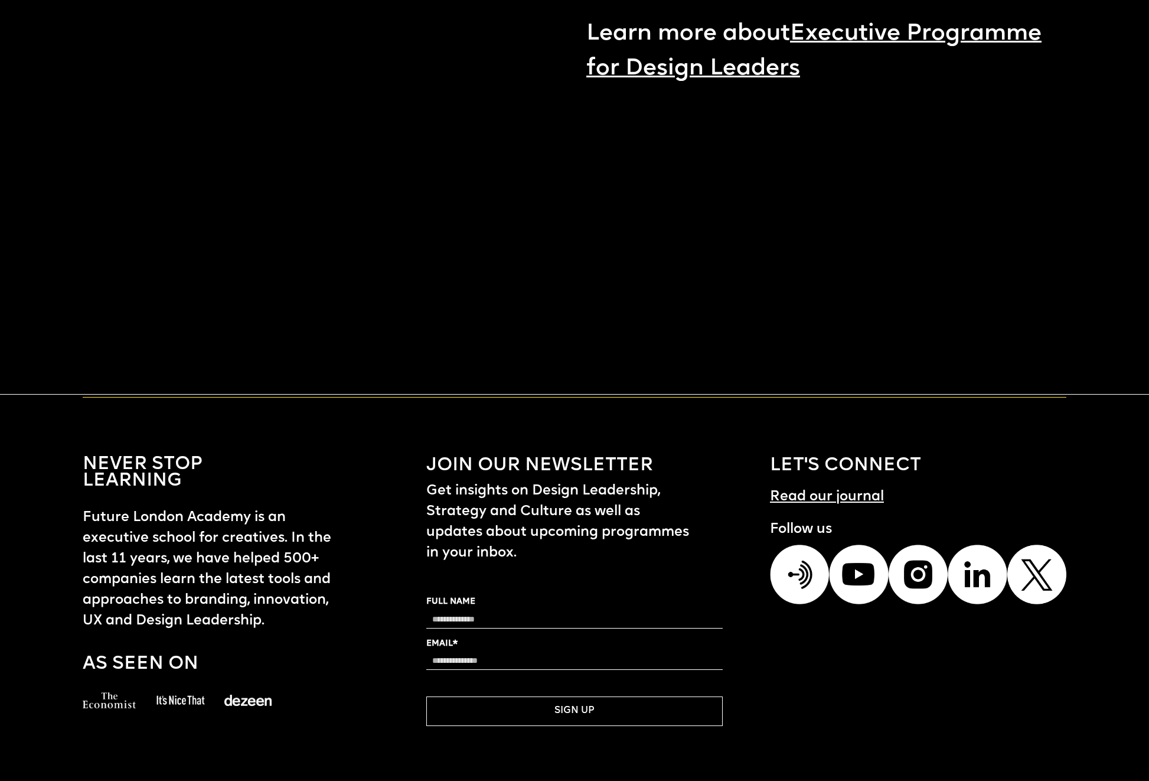
scroll to position [1387, 0]
click at [798, 566] on img at bounding box center [799, 574] width 59 height 59
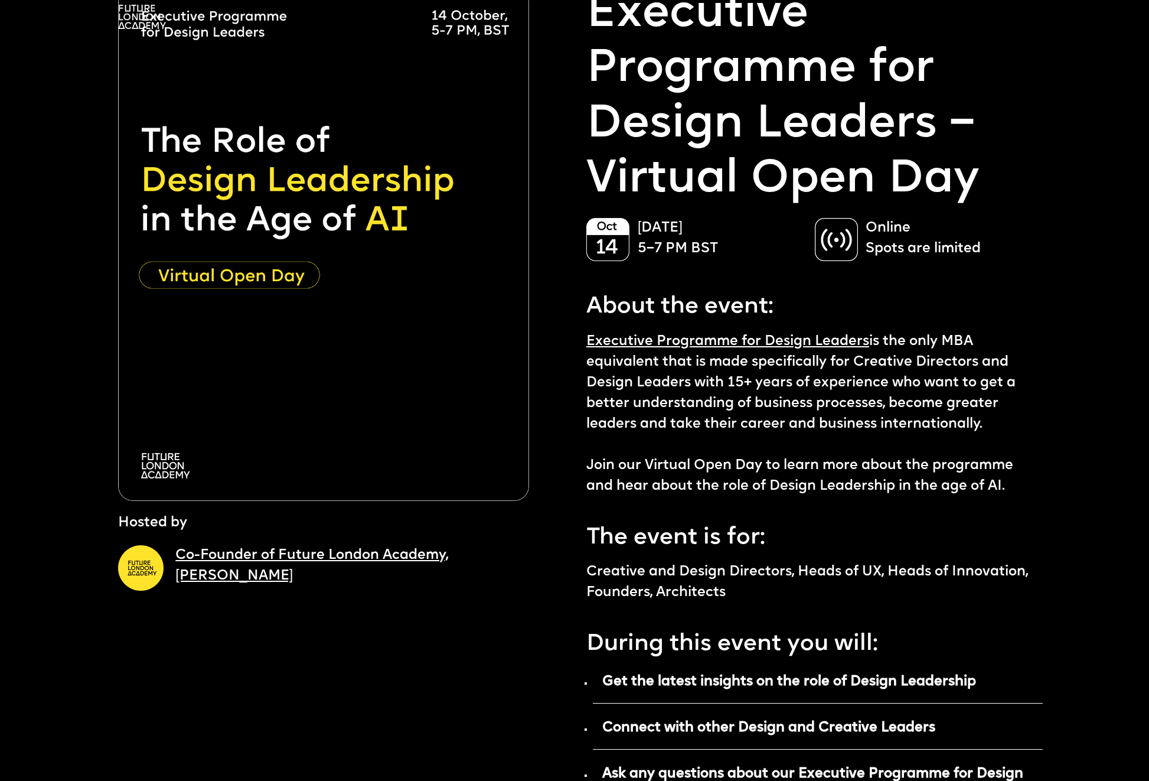
scroll to position [42, 0]
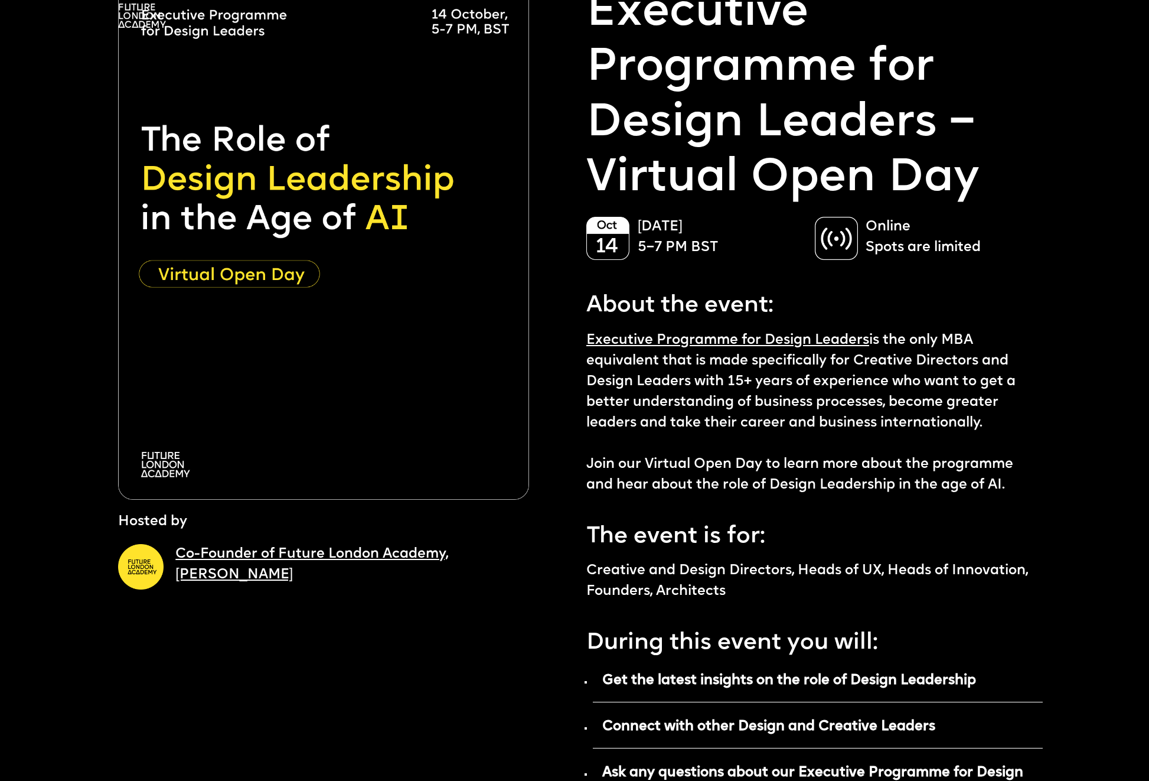
click at [401, 554] on link "Co-Founder of Future London Academy, Ekaterina Solomeina" at bounding box center [311, 564] width 273 height 35
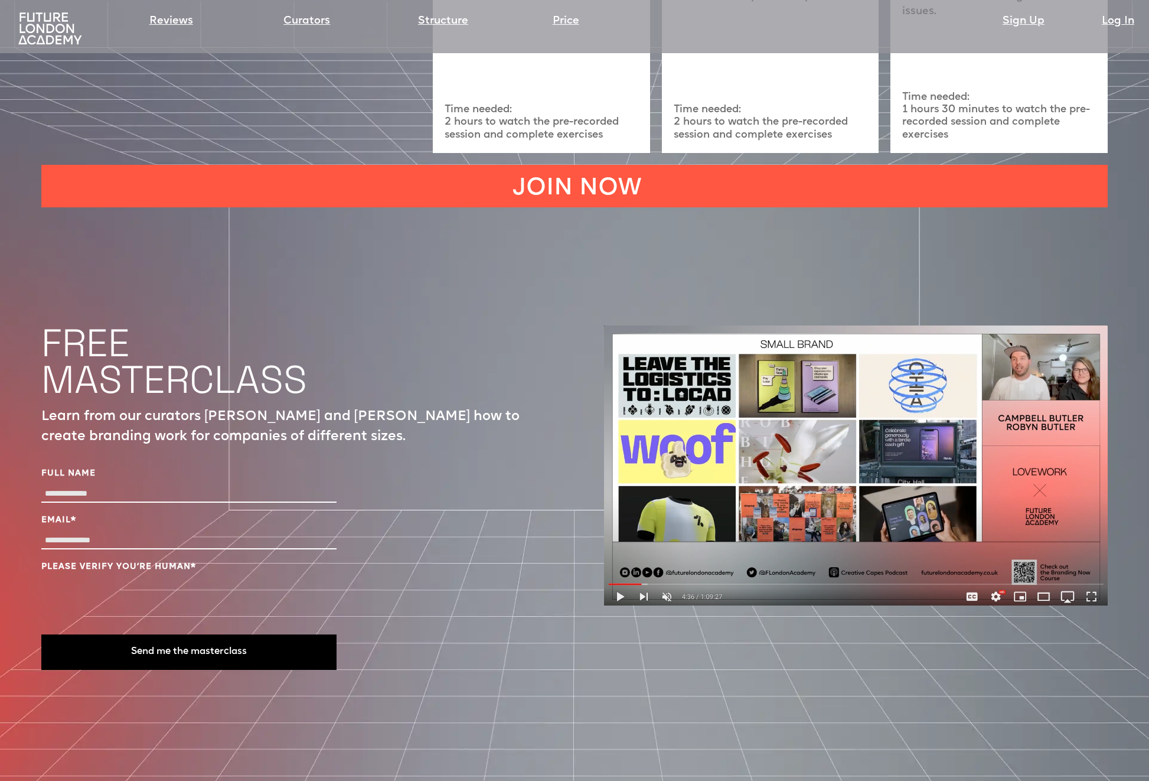
scroll to position [4090, 0]
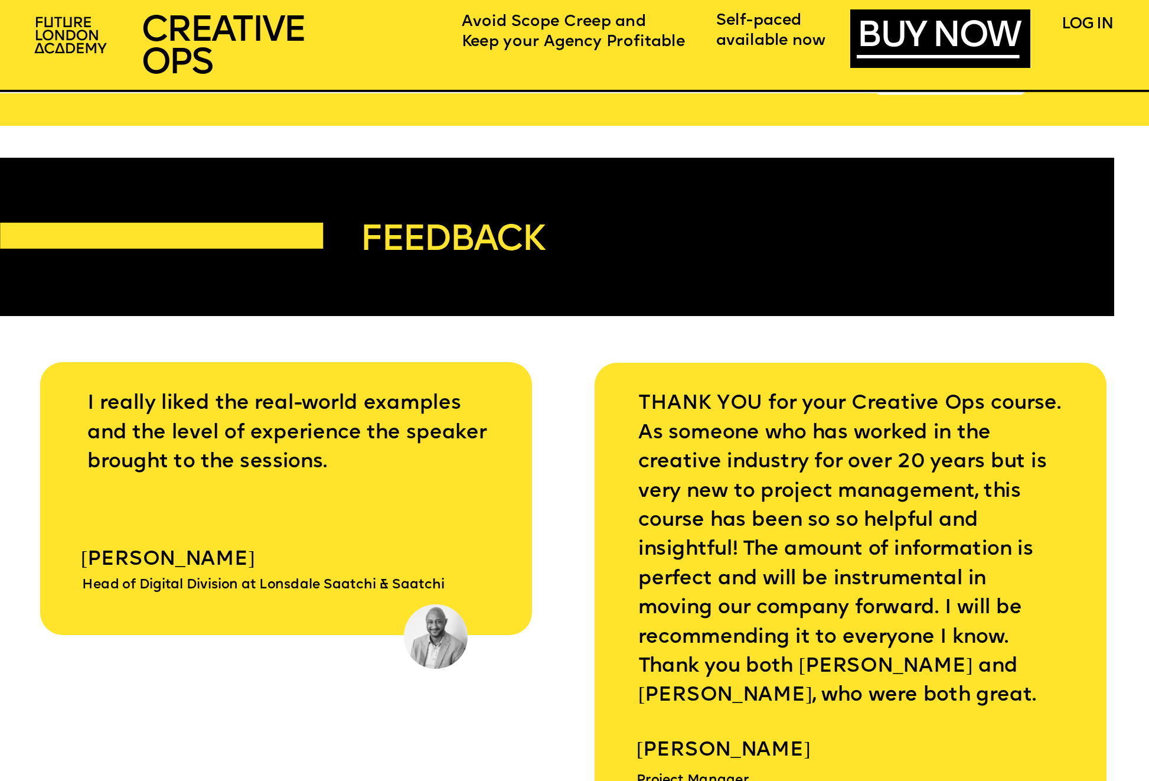
scroll to position [6121, 0]
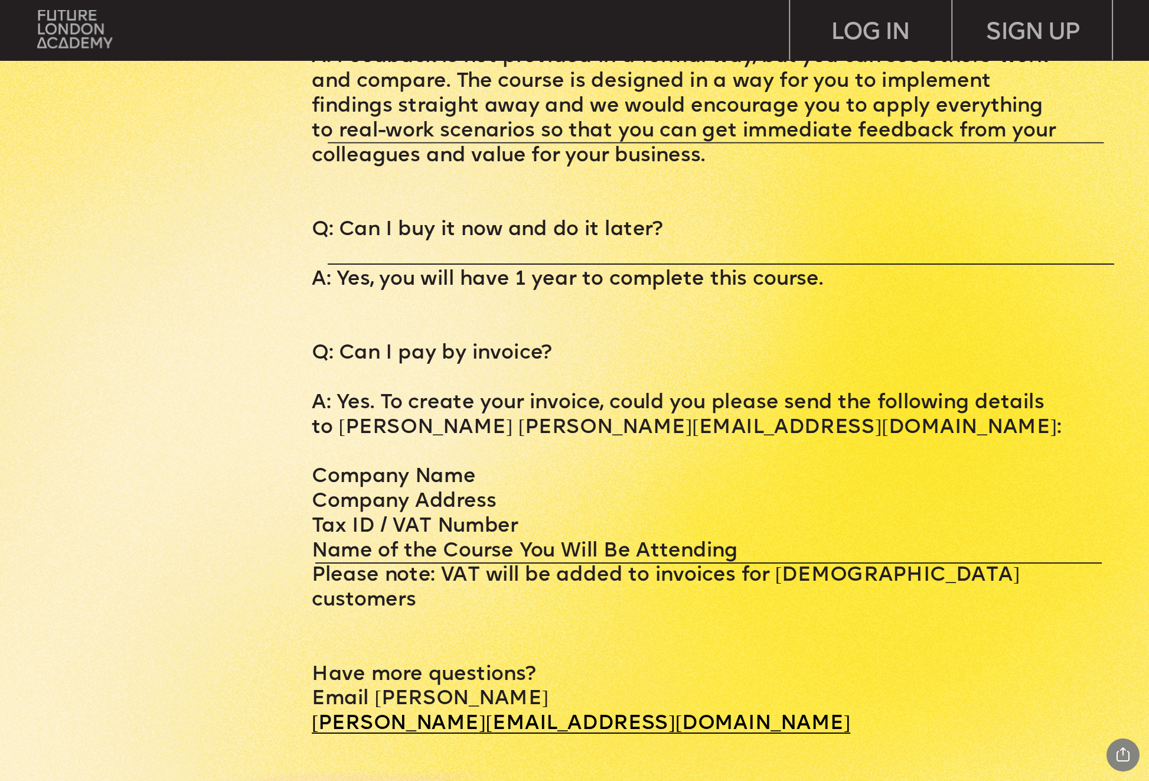
scroll to position [6476, 0]
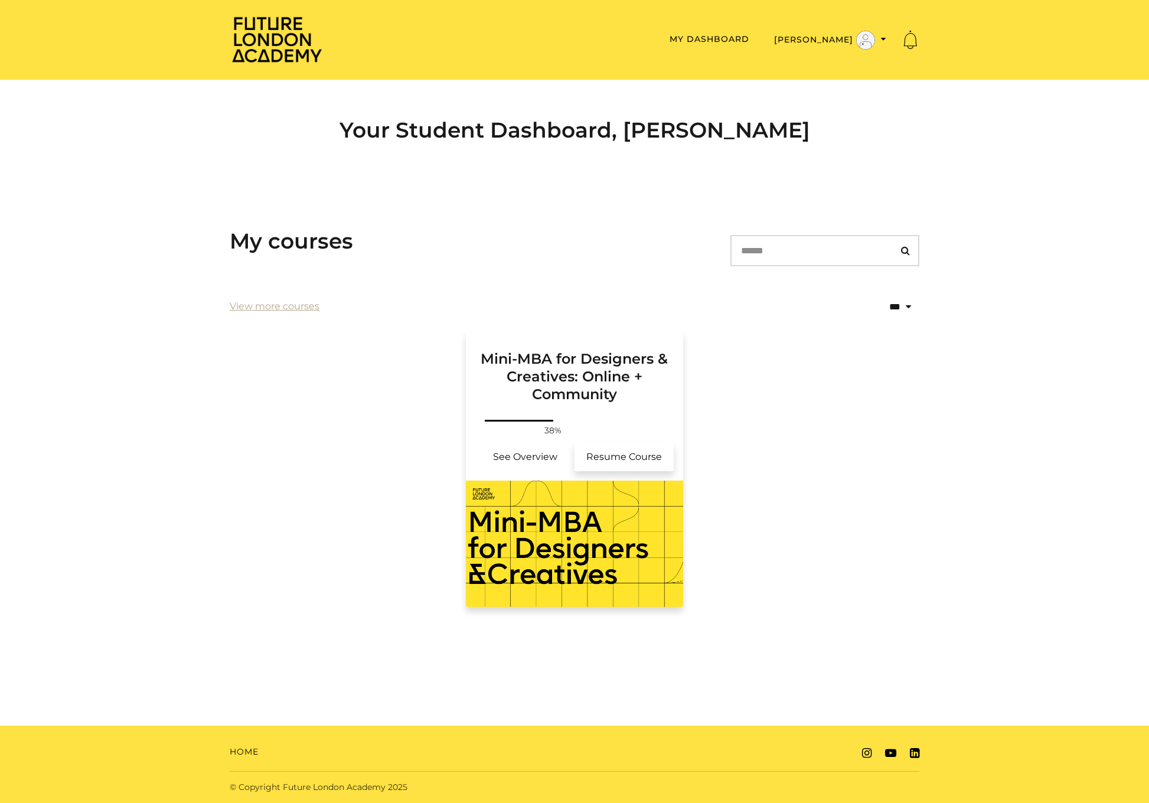
click at [615, 454] on link "Resume Course" at bounding box center [624, 457] width 99 height 28
